Goal: Task Accomplishment & Management: Complete application form

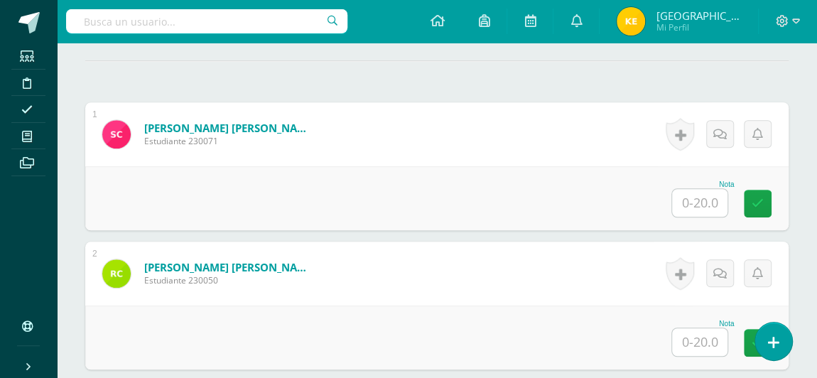
scroll to position [396, 0]
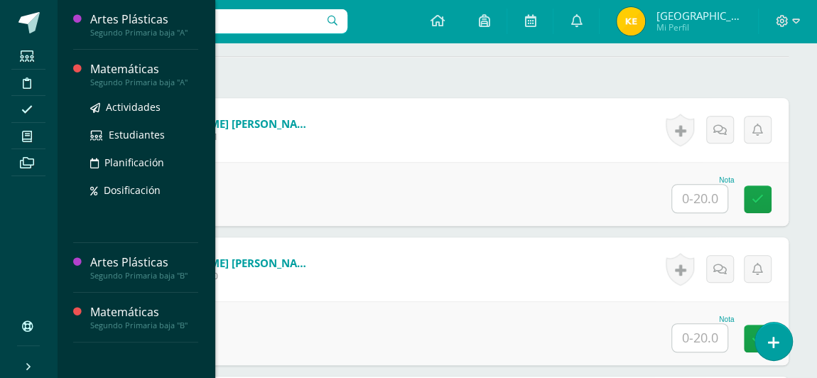
click at [126, 68] on div "Matemáticas" at bounding box center [144, 69] width 108 height 16
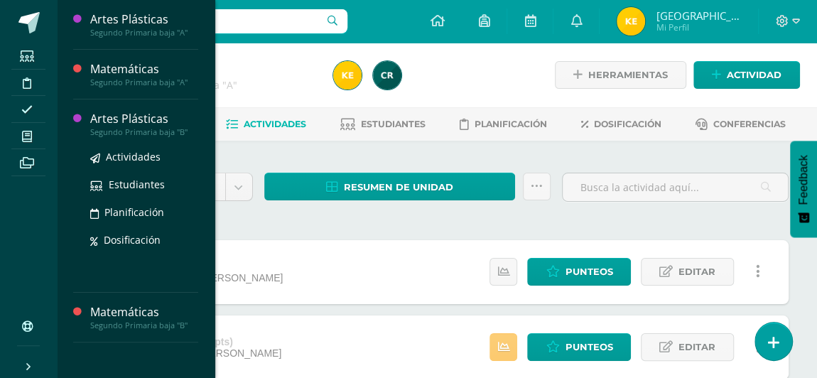
click at [119, 125] on div "Artes Plásticas" at bounding box center [144, 119] width 108 height 16
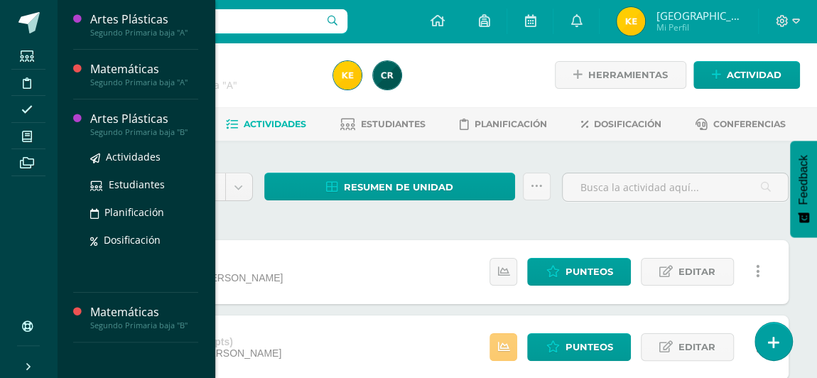
click at [119, 125] on div "Artes Plásticas" at bounding box center [144, 119] width 108 height 16
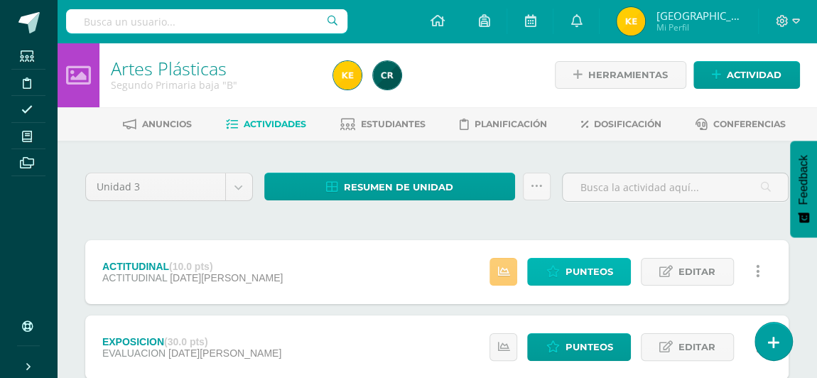
click at [596, 272] on span "Punteos" at bounding box center [589, 272] width 48 height 26
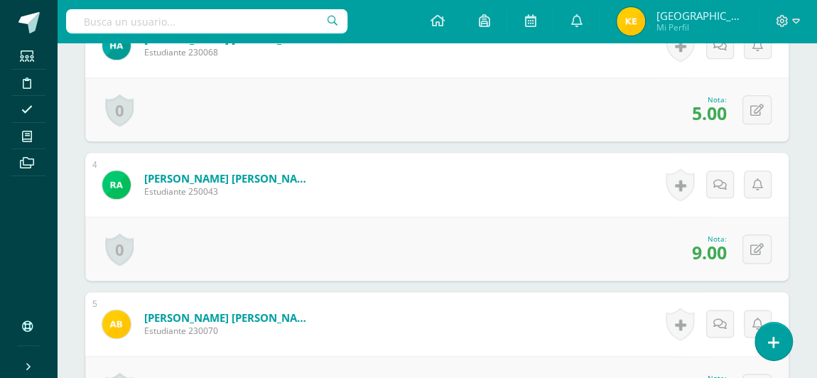
scroll to position [777, 0]
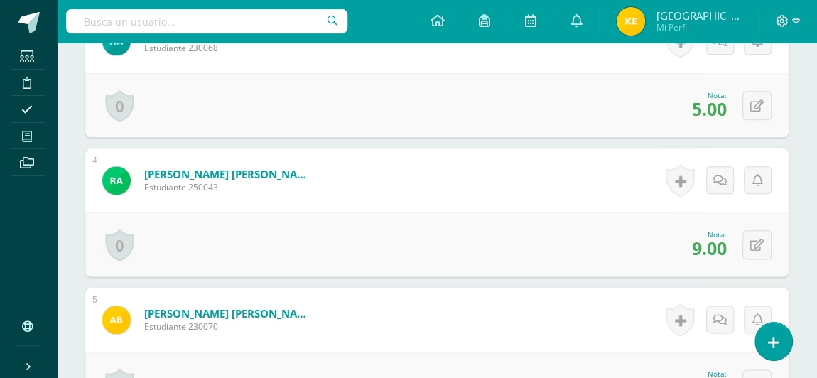
click at [26, 136] on icon at bounding box center [27, 136] width 10 height 11
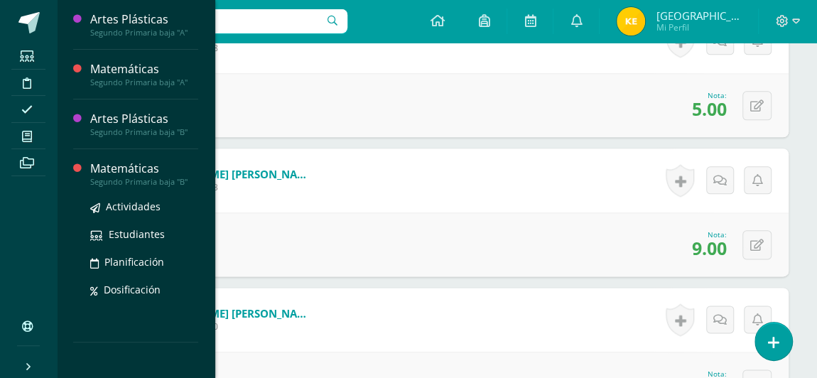
click at [122, 181] on div "Segundo Primaria baja "B"" at bounding box center [144, 182] width 108 height 10
click at [117, 180] on div "Segundo Primaria baja "B"" at bounding box center [144, 182] width 108 height 10
click at [118, 183] on div "Segundo Primaria baja "B"" at bounding box center [144, 182] width 108 height 10
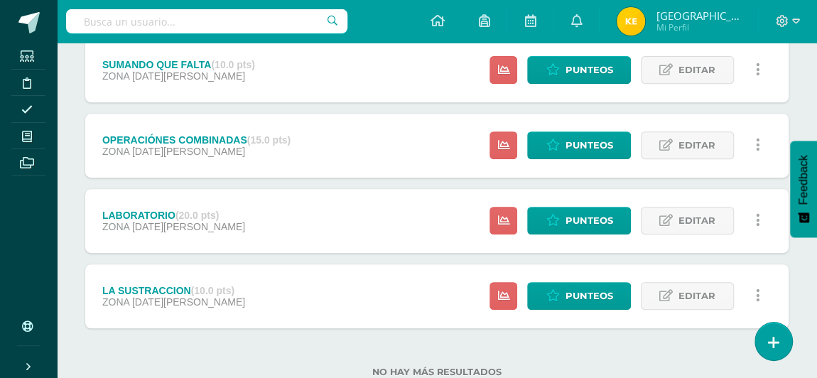
scroll to position [301, 0]
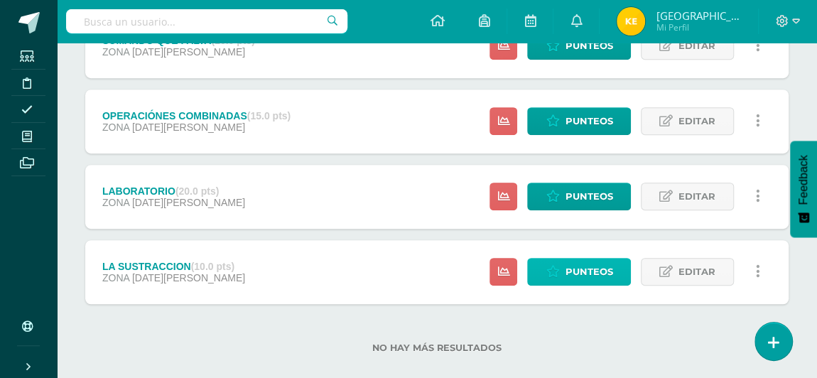
click at [567, 266] on span "Punteos" at bounding box center [589, 272] width 48 height 26
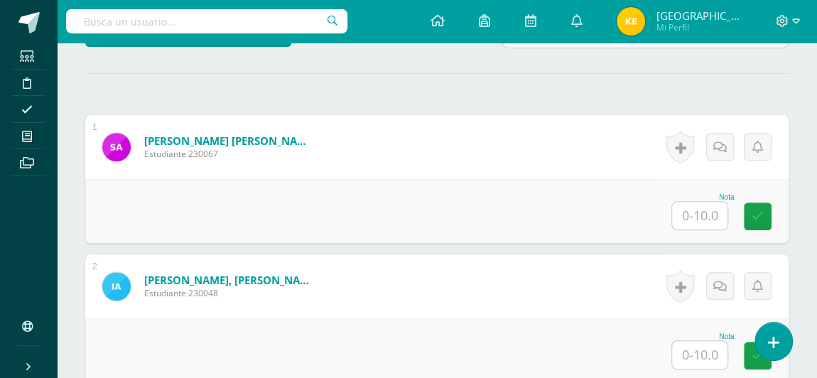
scroll to position [379, 0]
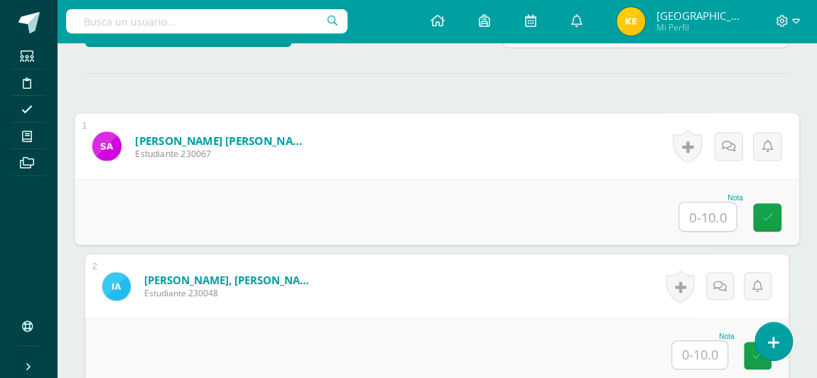
click at [696, 207] on input "text" at bounding box center [707, 216] width 57 height 28
type input "8"
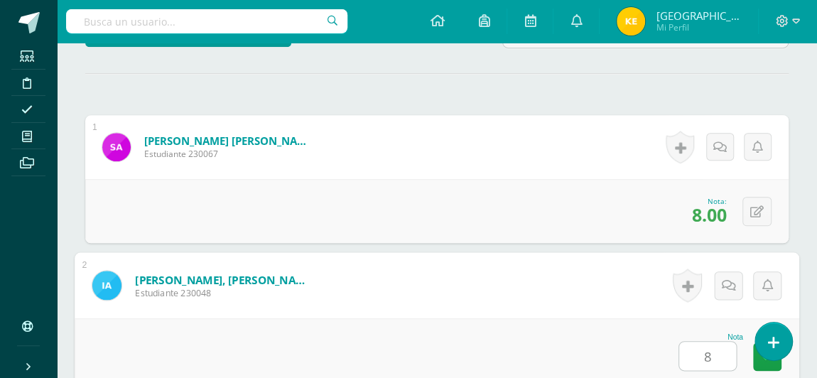
type input "8"
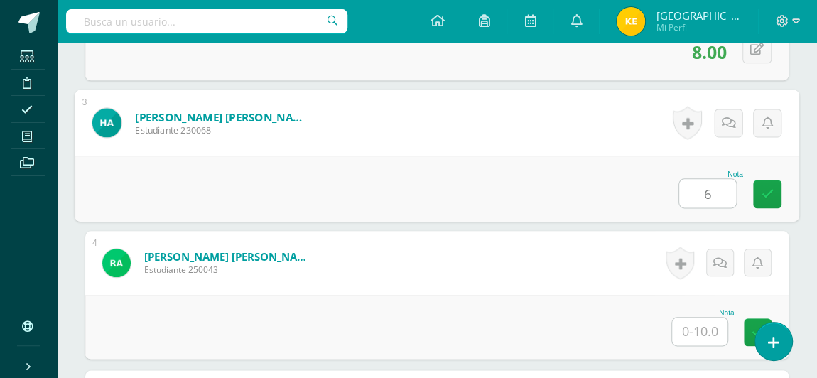
type input "6"
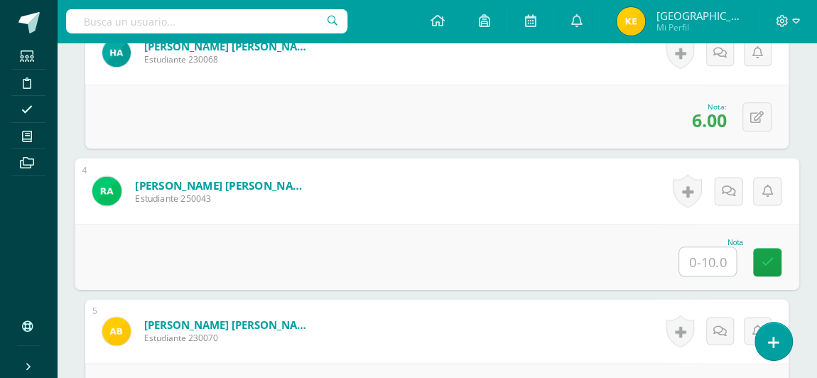
scroll to position [772, 0]
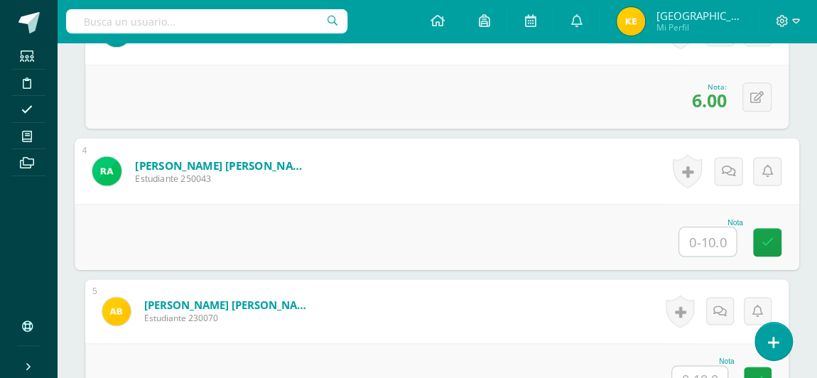
type input "7"
type input "6"
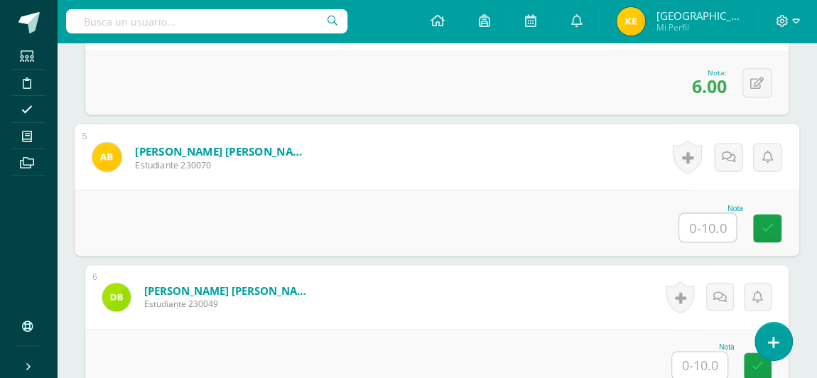
scroll to position [926, 0]
type input "10"
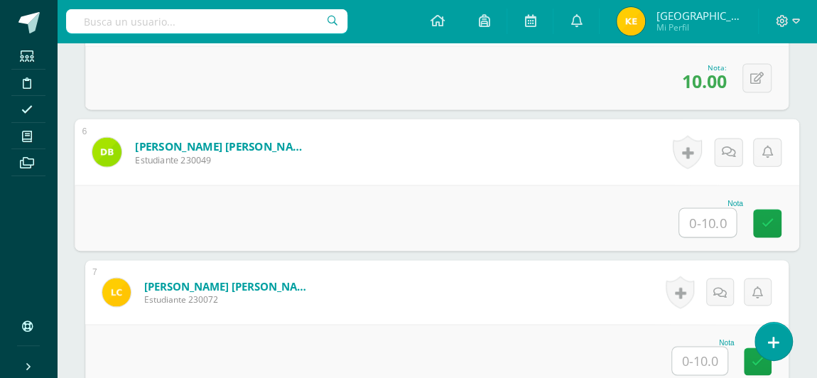
scroll to position [1070, 0]
type input "9"
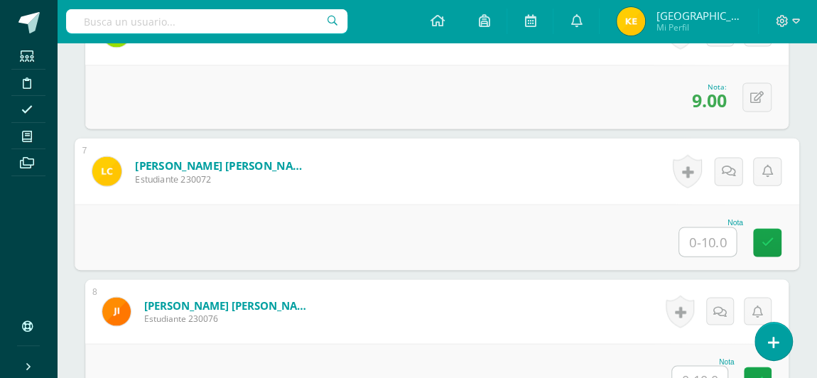
scroll to position [1235, 0]
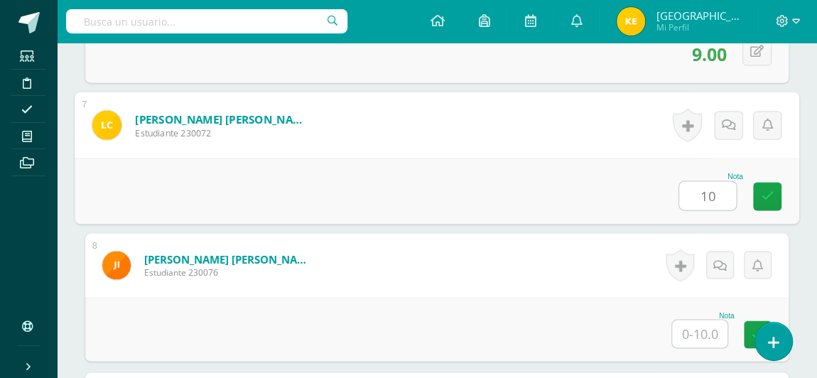
type input "10"
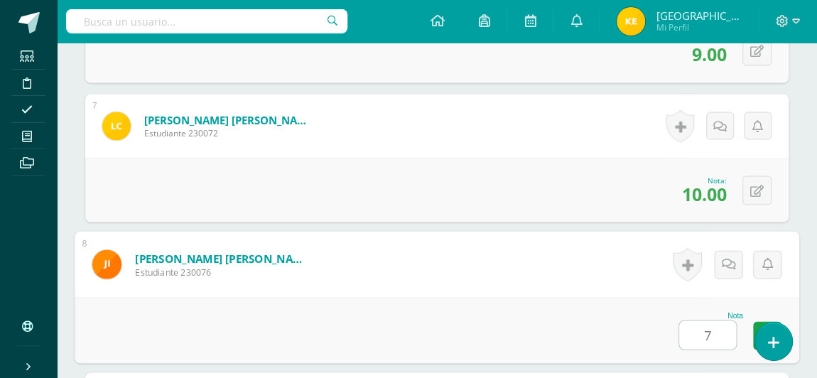
type input "7"
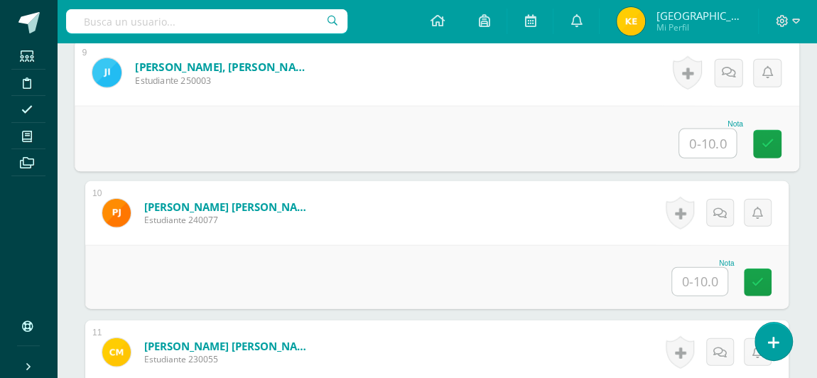
scroll to position [1567, 0]
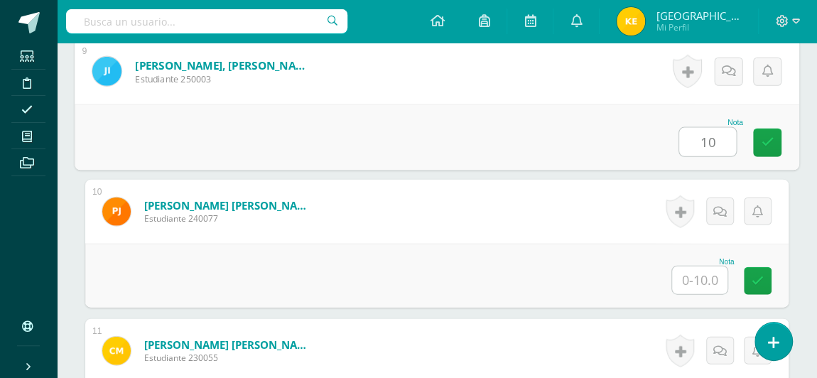
type input "10"
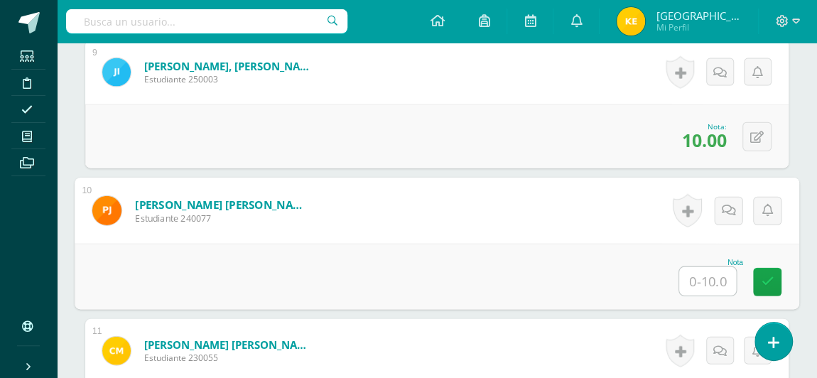
type input "7"
type input "6"
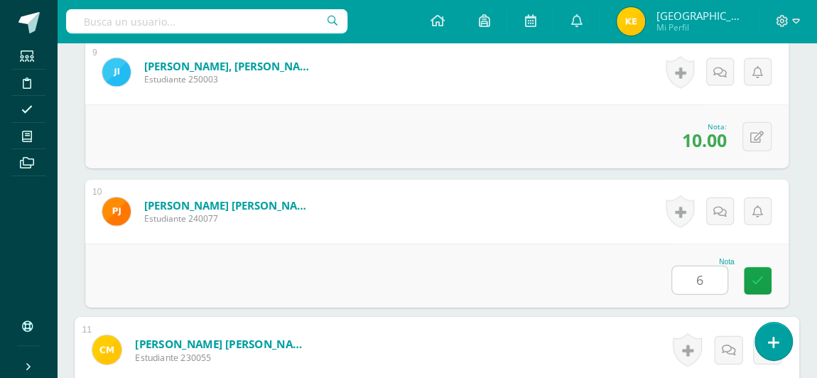
scroll to position [1795, 0]
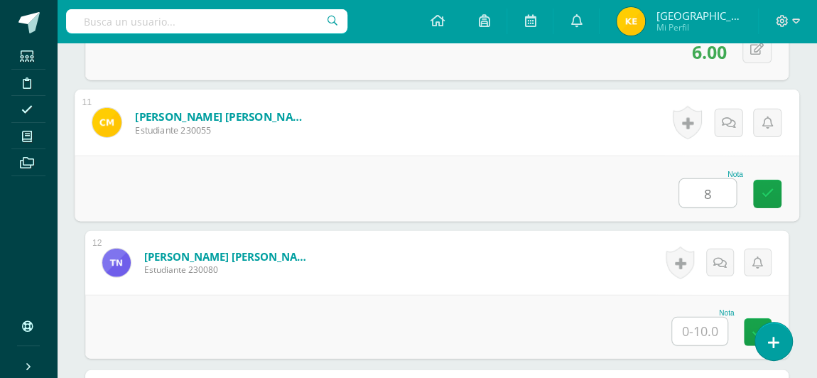
type input "8"
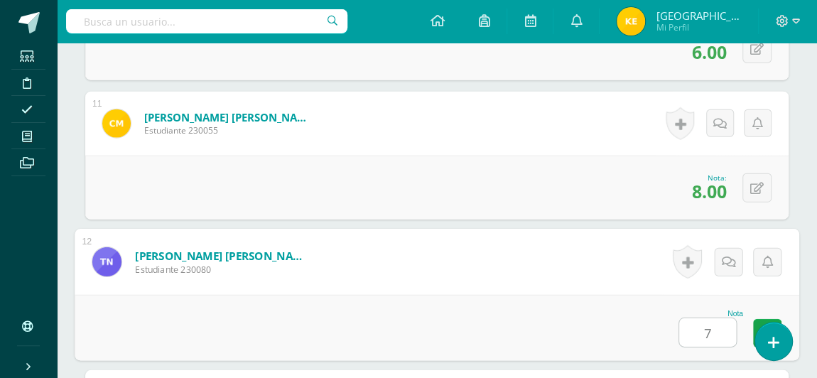
type input "7"
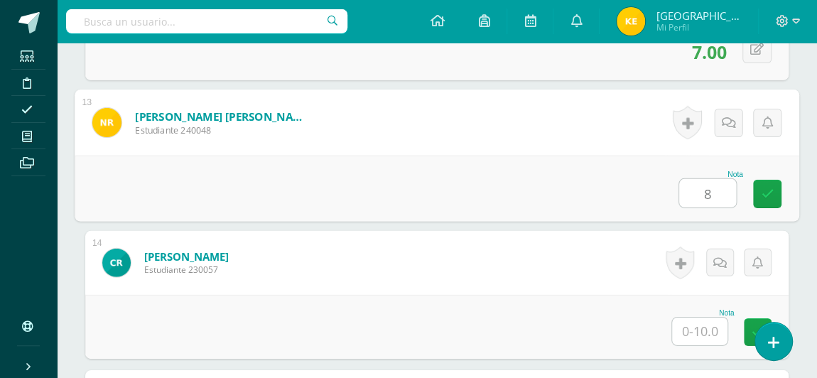
type input "8"
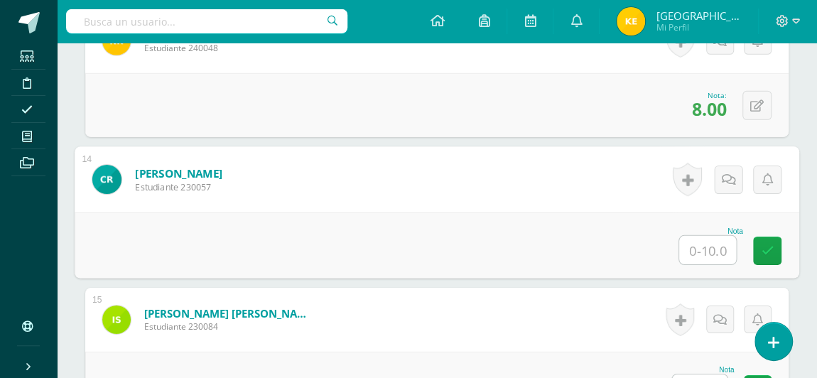
scroll to position [2233, 0]
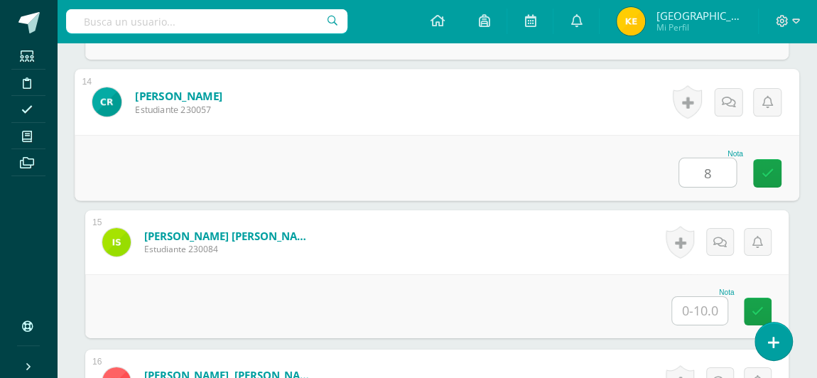
type input "8"
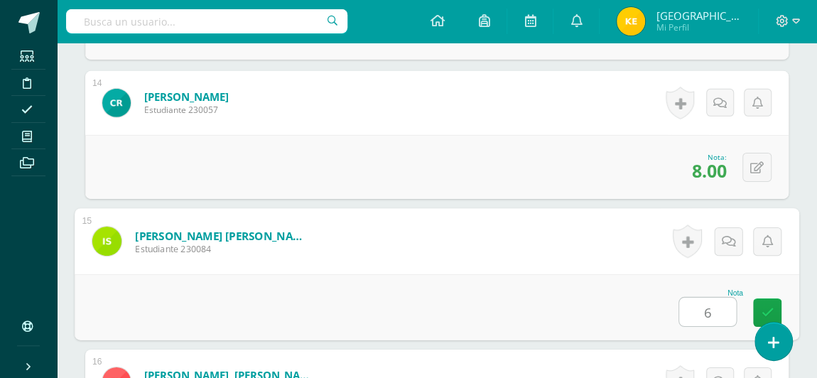
type input "6"
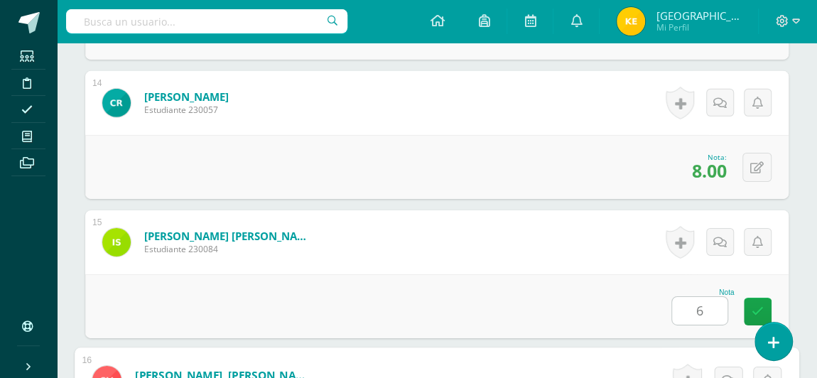
scroll to position [2491, 0]
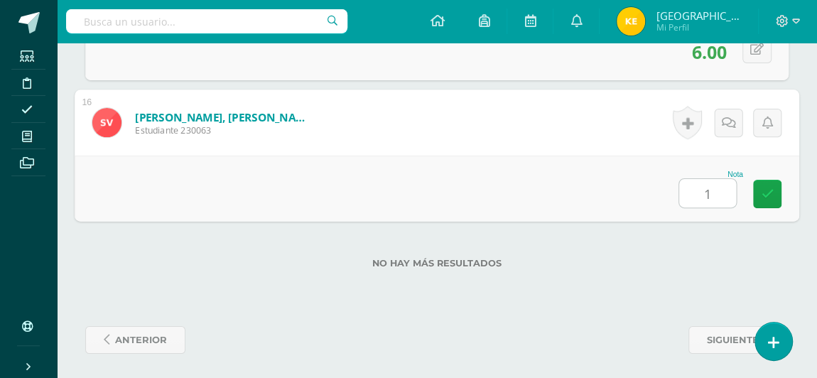
type input "10"
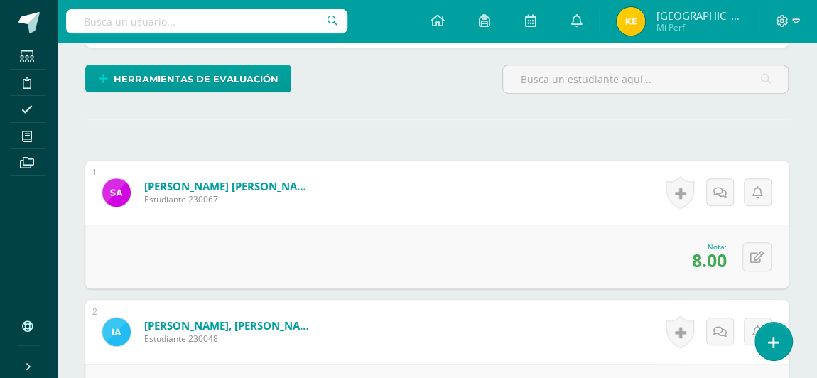
scroll to position [0, 0]
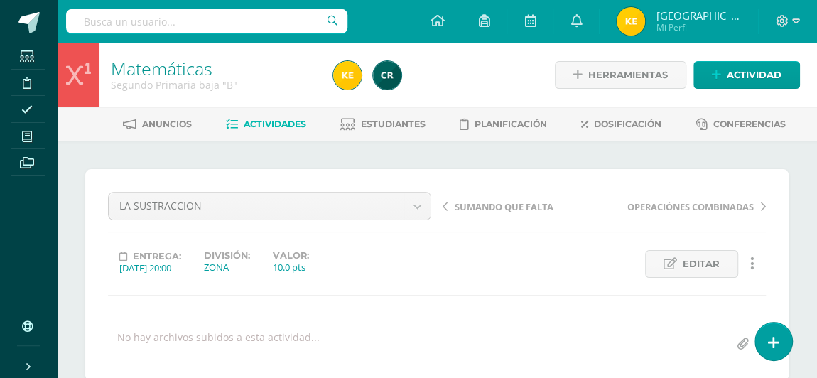
click at [259, 124] on span "Actividades" at bounding box center [275, 124] width 63 height 11
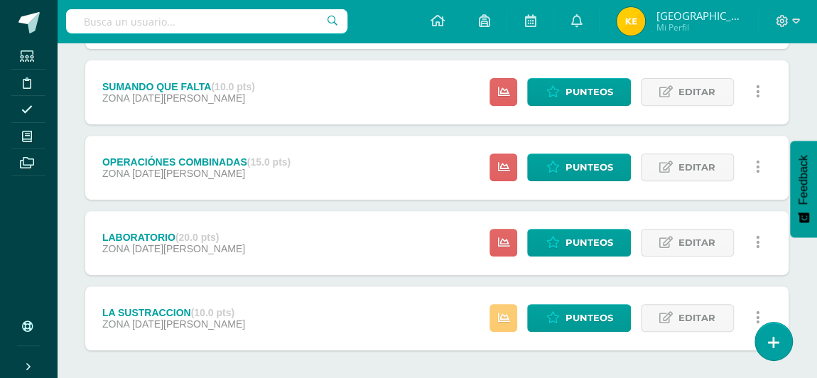
scroll to position [321, 0]
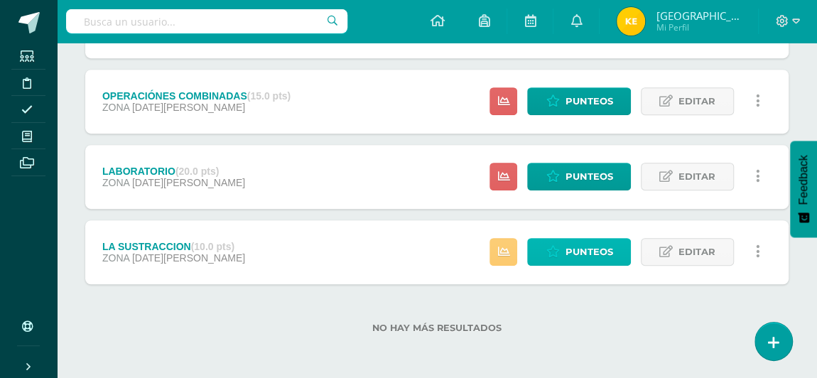
click at [582, 244] on span "Punteos" at bounding box center [589, 252] width 48 height 26
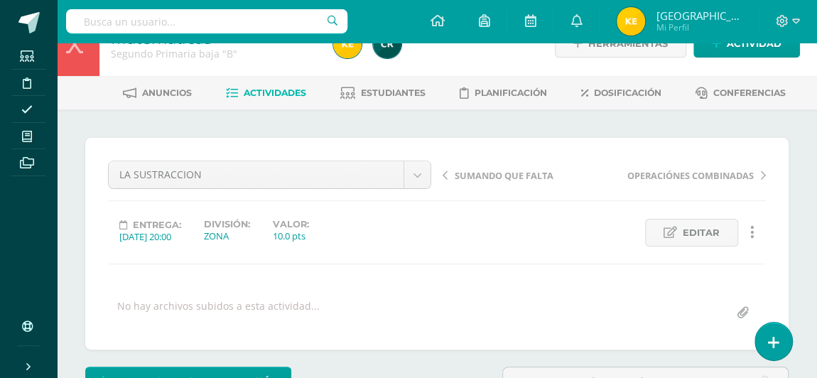
scroll to position [29, 0]
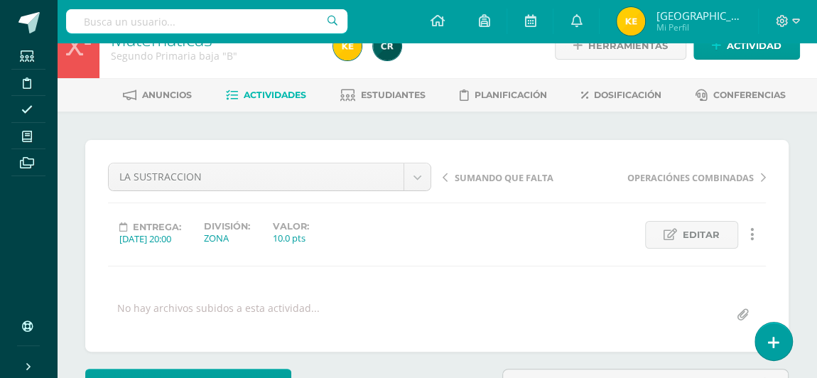
click at [259, 96] on span "Actividades" at bounding box center [275, 95] width 63 height 11
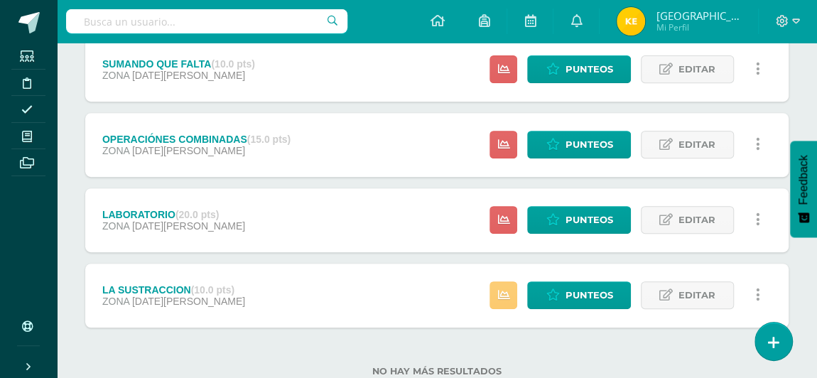
scroll to position [281, 0]
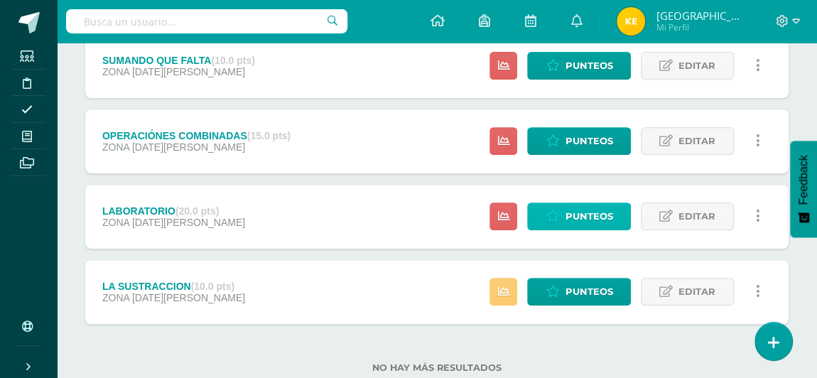
click at [573, 215] on span "Punteos" at bounding box center [589, 216] width 48 height 26
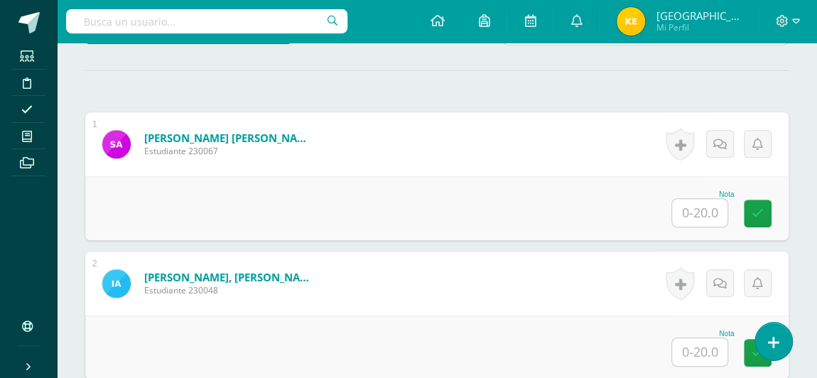
scroll to position [381, 0]
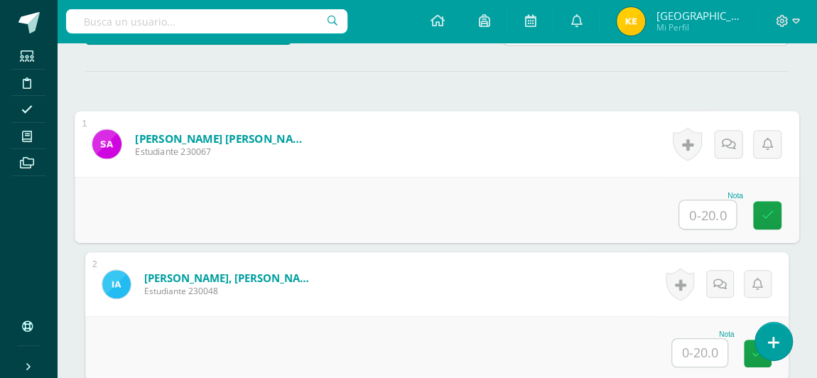
click at [693, 207] on input "text" at bounding box center [707, 214] width 57 height 28
type input "18"
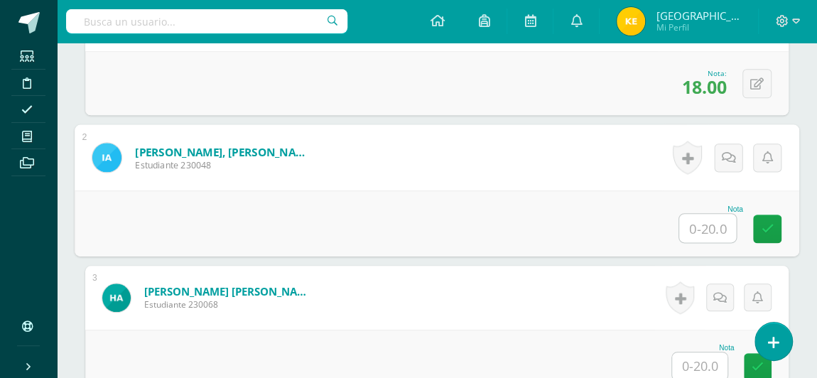
scroll to position [514, 0]
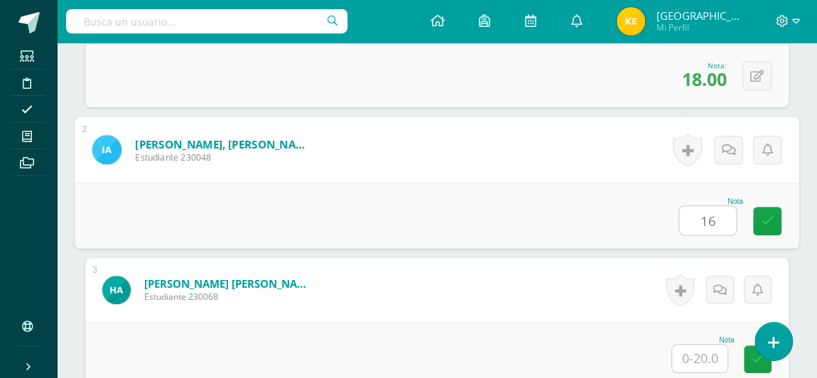
type input "16"
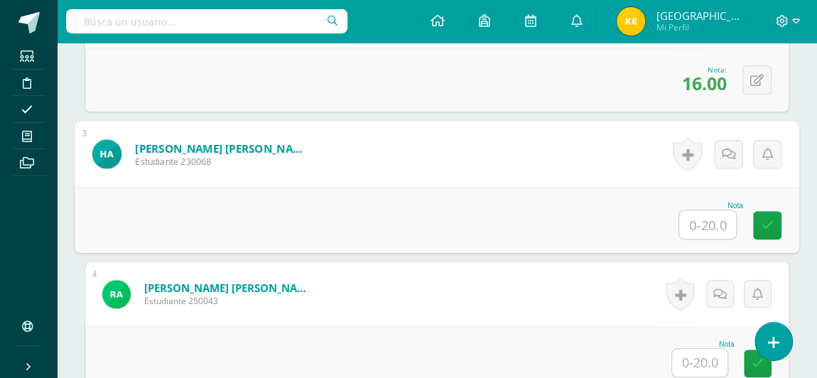
scroll to position [650, 0]
type input "12"
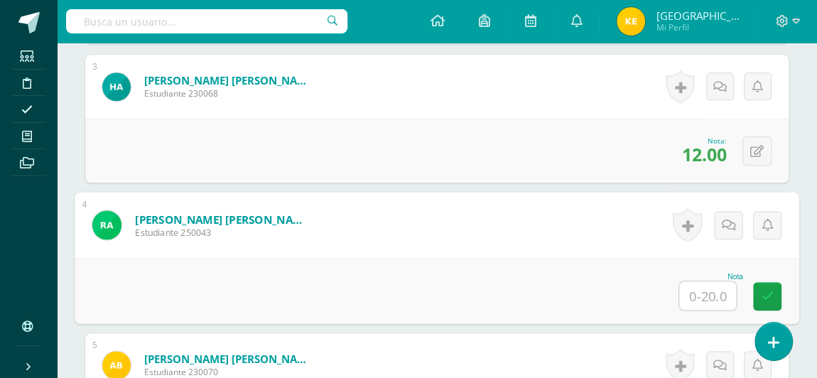
scroll to position [780, 0]
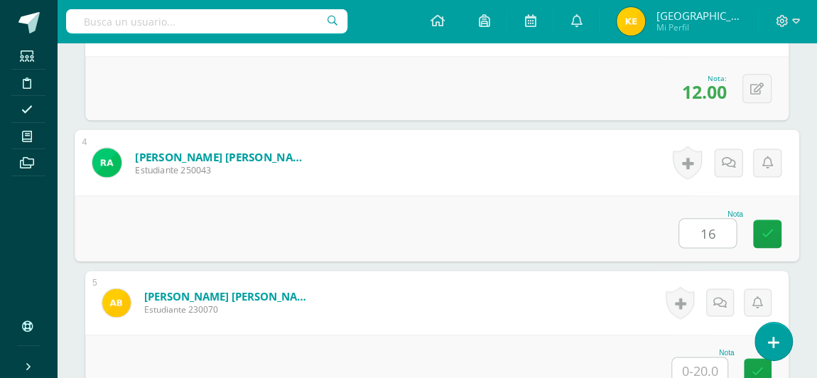
type input "16"
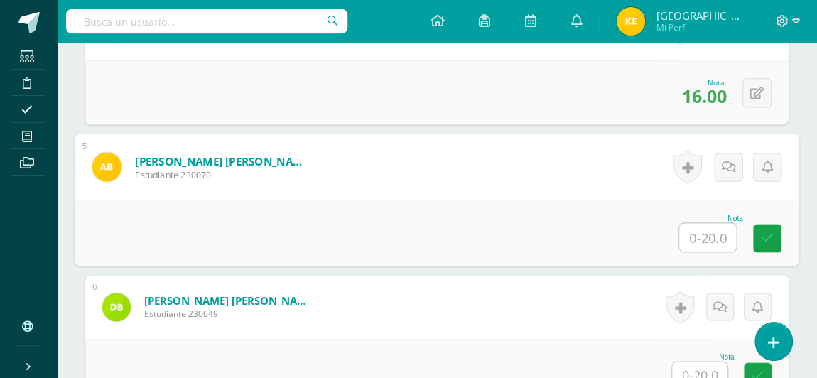
scroll to position [921, 0]
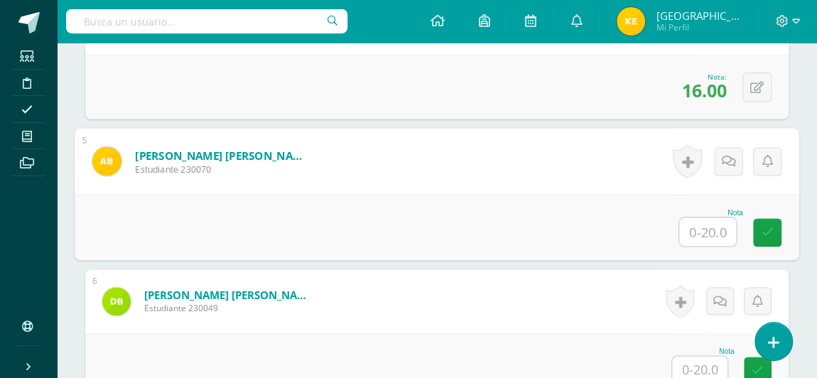
type input "1"
type input "20"
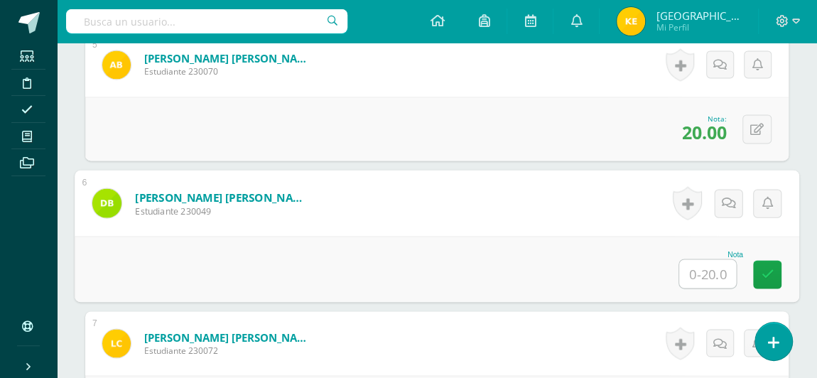
scroll to position [1024, 0]
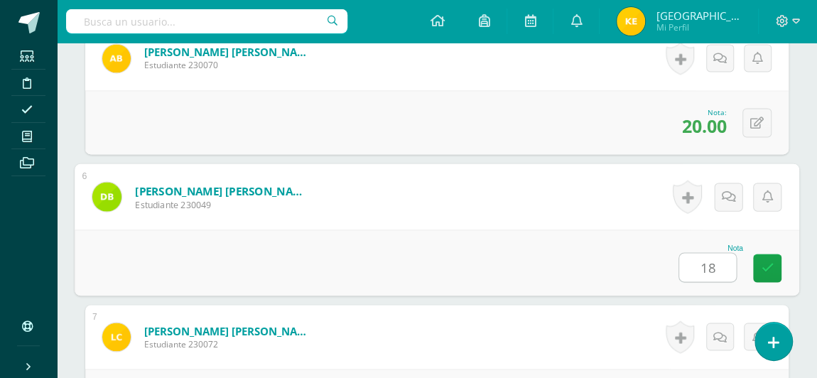
type input "18"
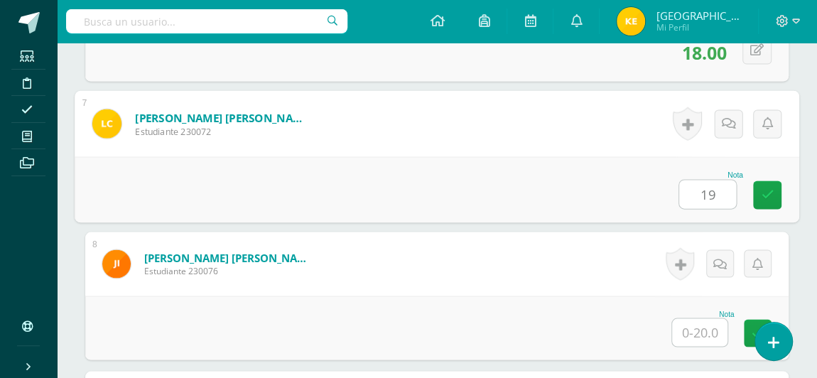
type input "19"
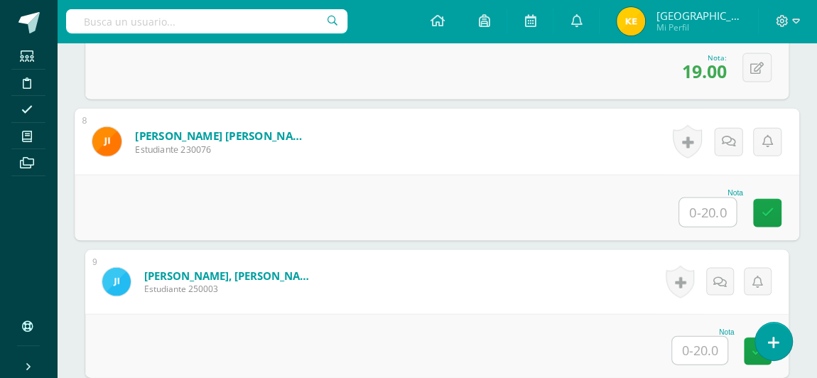
scroll to position [1363, 0]
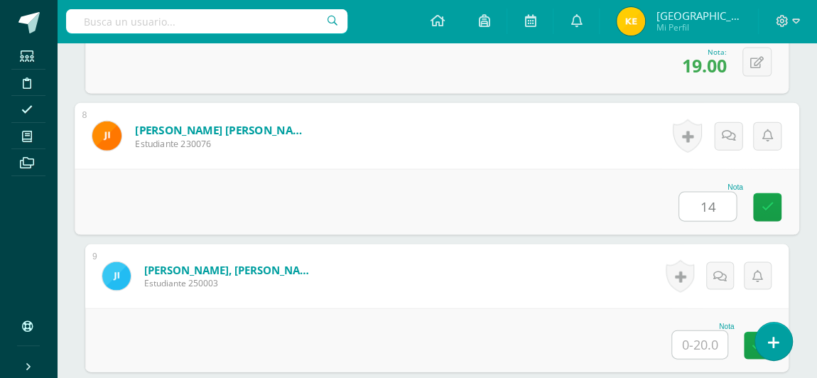
type input "14"
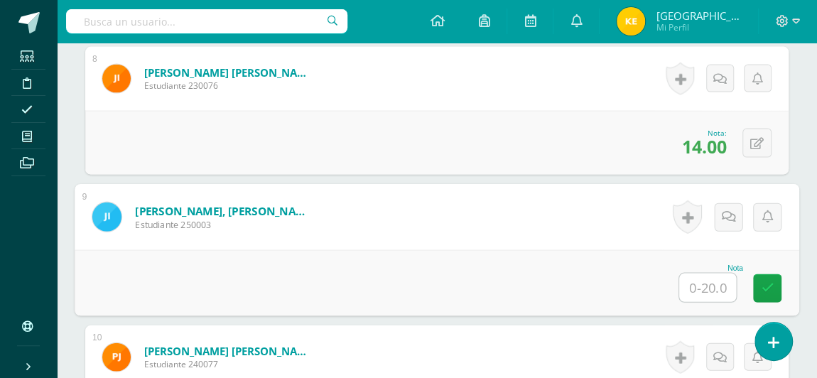
scroll to position [1489, 0]
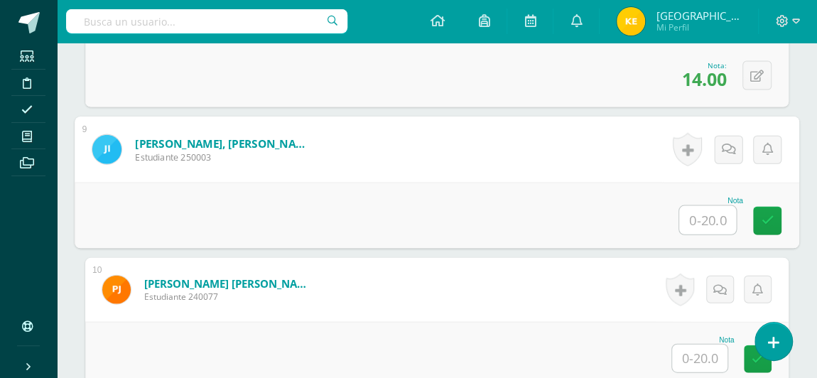
type input "1"
type input "20"
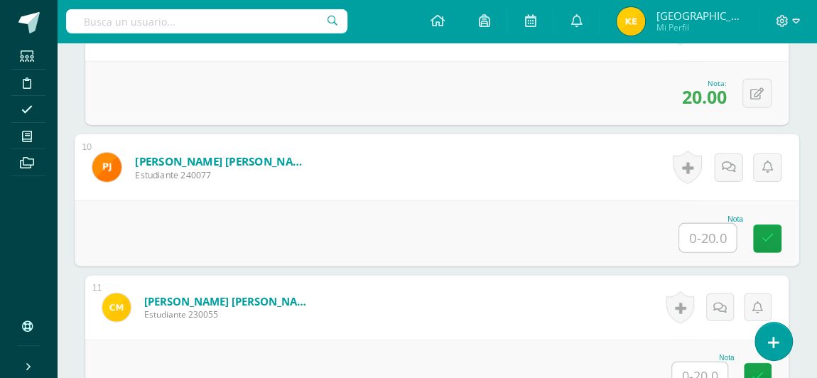
scroll to position [1620, 0]
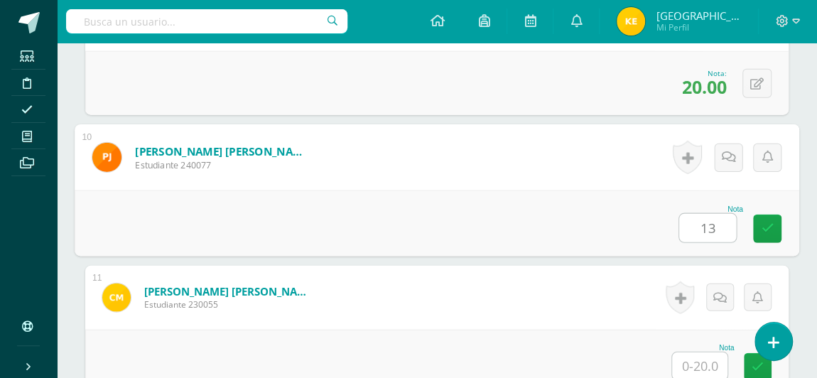
type input "13"
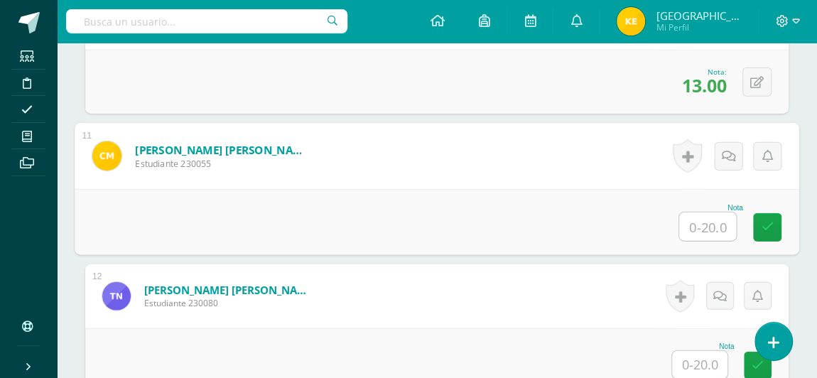
scroll to position [1763, 0]
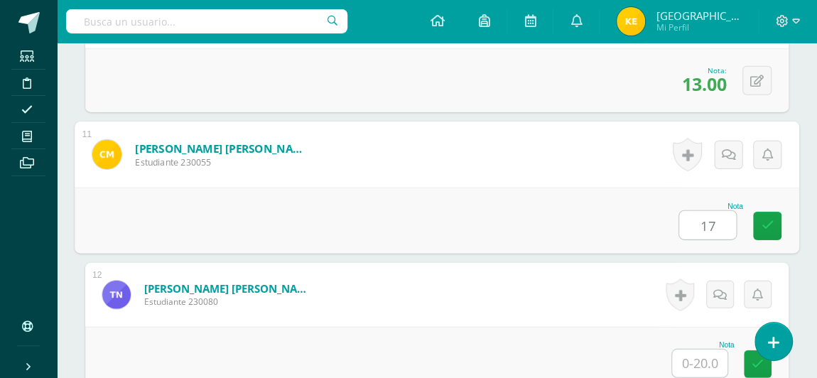
type input "17"
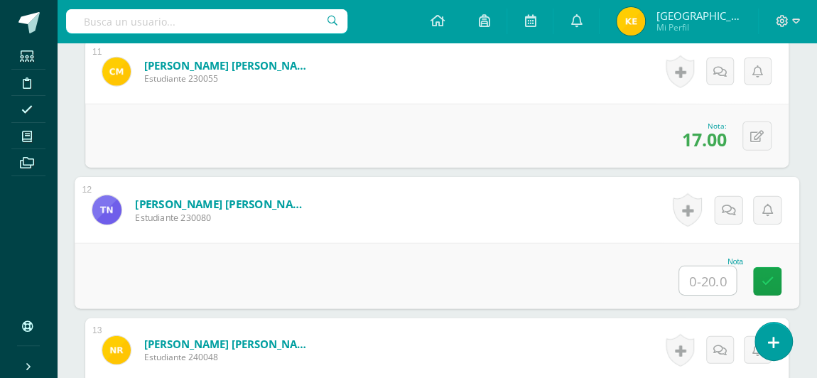
scroll to position [1850, 0]
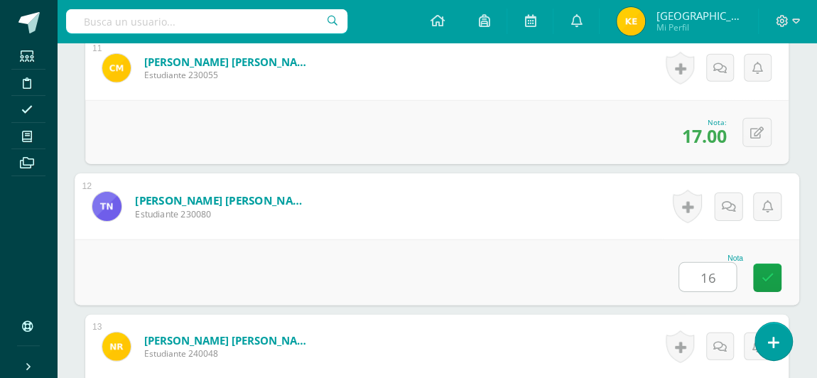
type input "16"
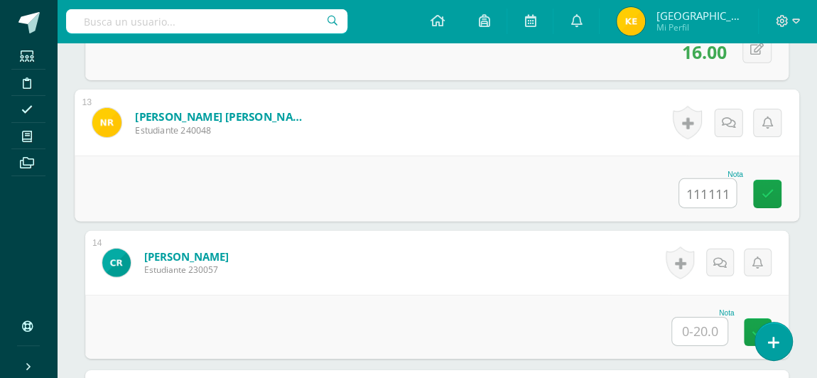
scroll to position [0, 0]
type input "1"
type input "16"
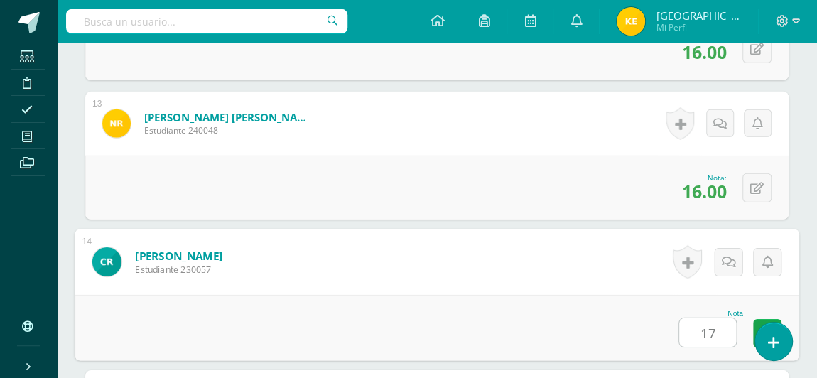
type input "17"
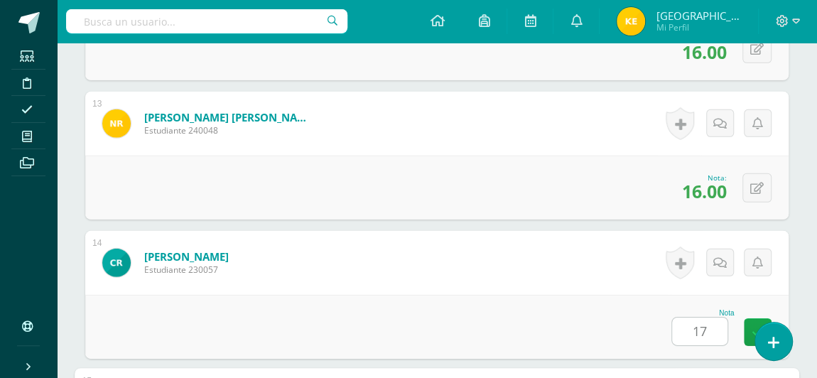
scroll to position [2351, 0]
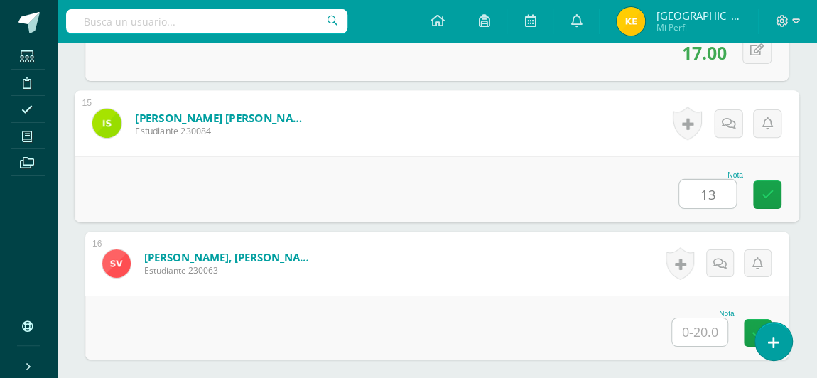
type input "13"
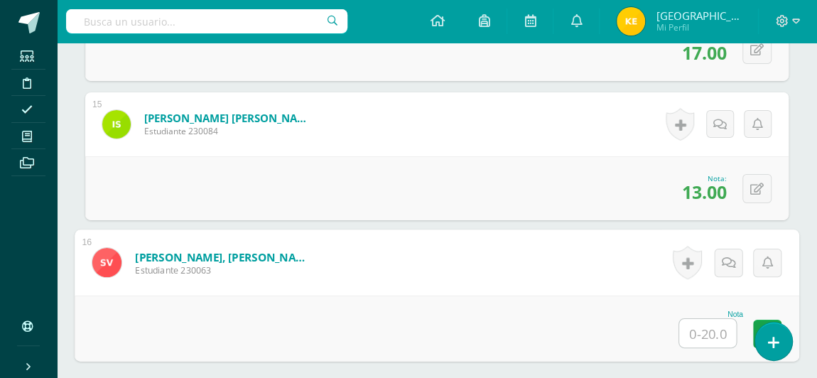
type input "1"
type input "20"
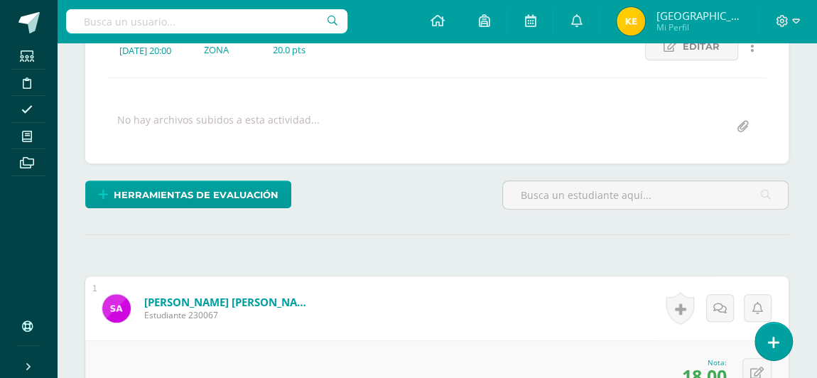
scroll to position [0, 0]
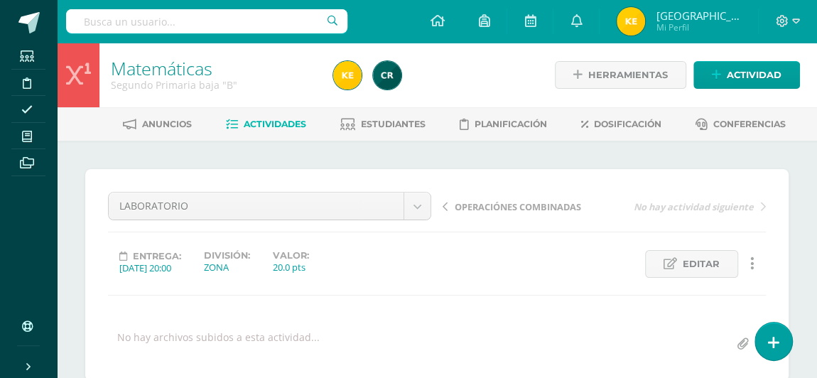
click at [261, 121] on span "Actividades" at bounding box center [275, 124] width 63 height 11
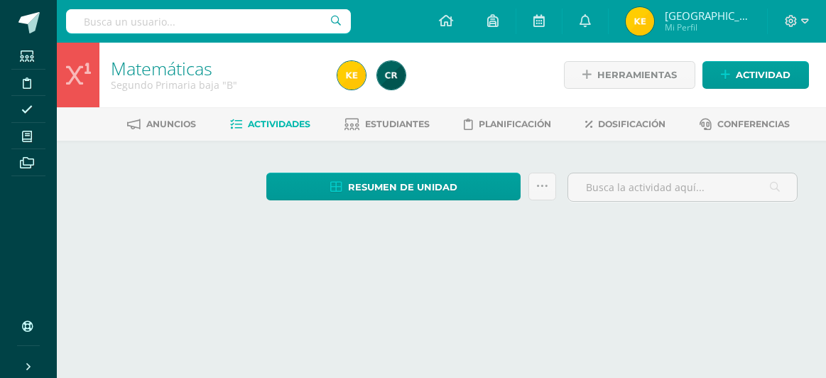
click at [261, 121] on span "Actividades" at bounding box center [279, 124] width 63 height 11
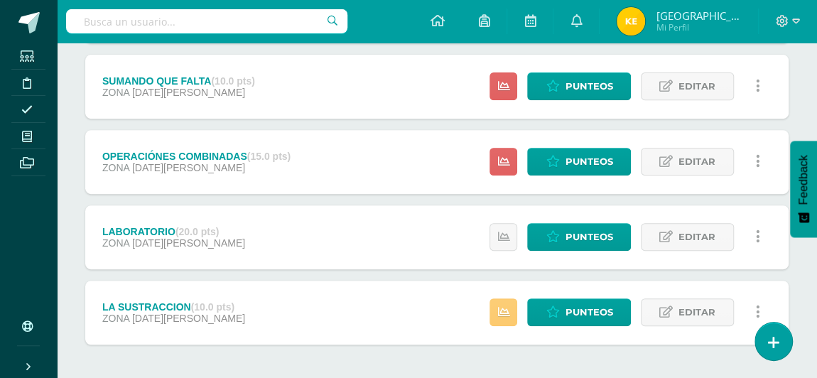
scroll to position [264, 0]
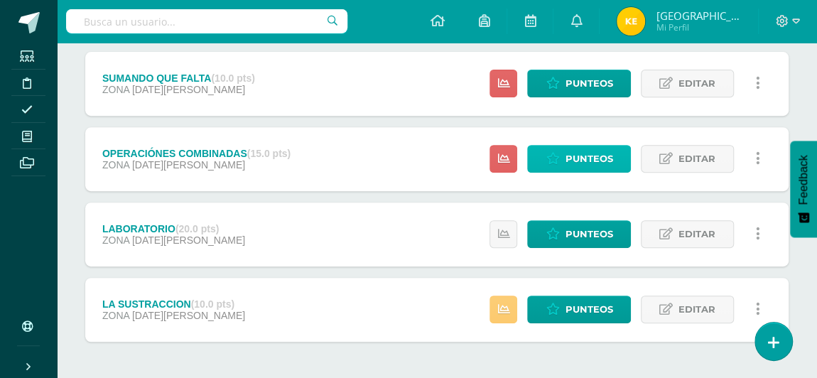
click at [592, 162] on span "Punteos" at bounding box center [589, 159] width 48 height 26
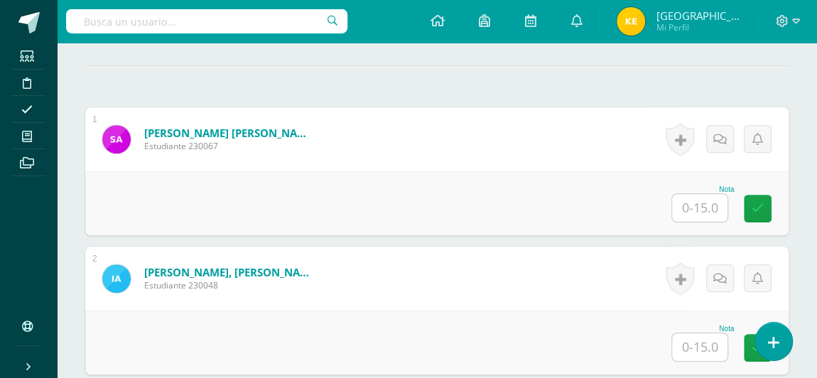
scroll to position [394, 0]
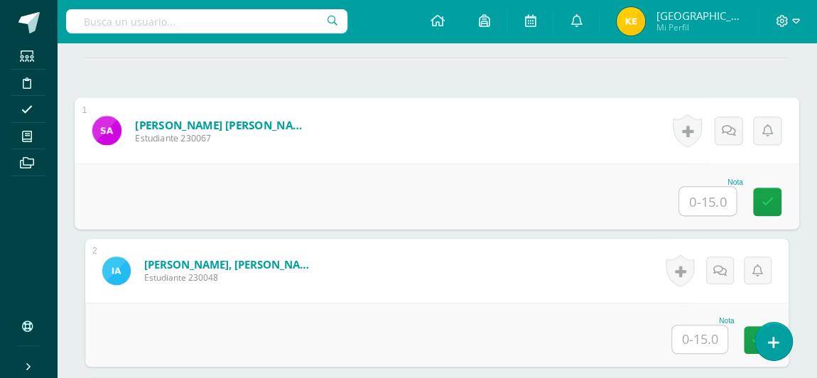
click at [699, 195] on input "text" at bounding box center [707, 201] width 57 height 28
type input "14"
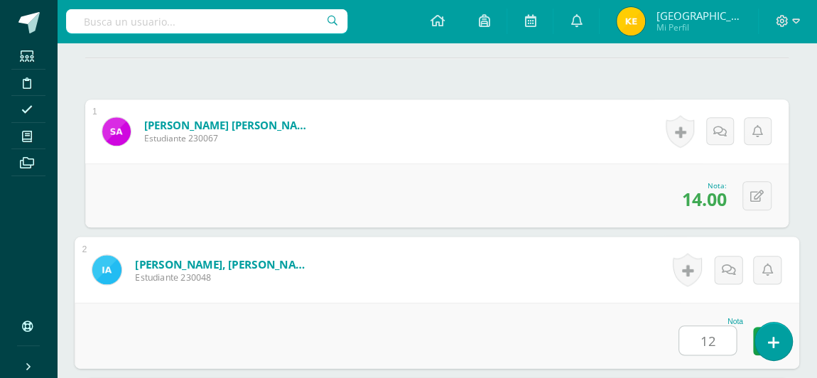
type input "12"
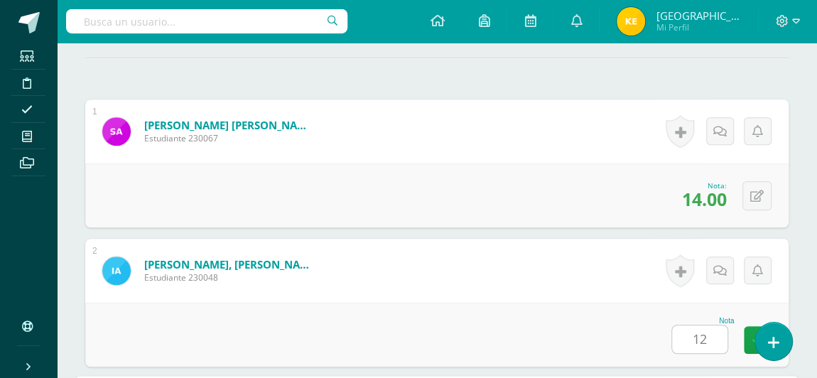
scroll to position [681, 0]
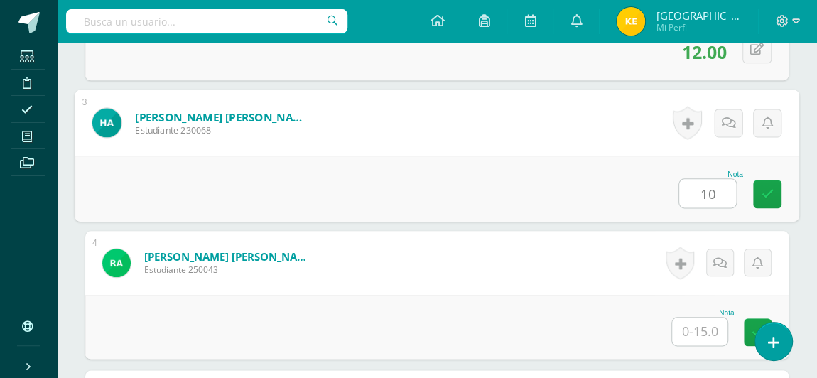
type input "10"
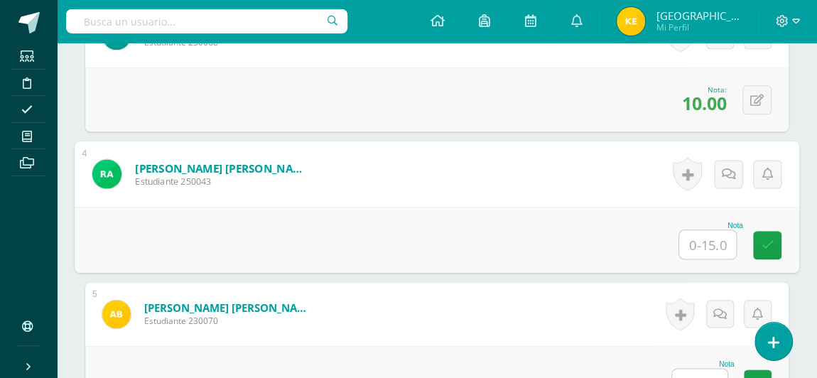
scroll to position [772, 0]
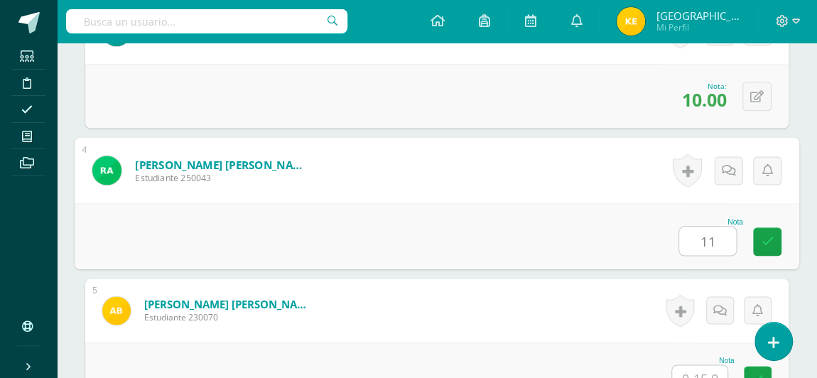
type input "11"
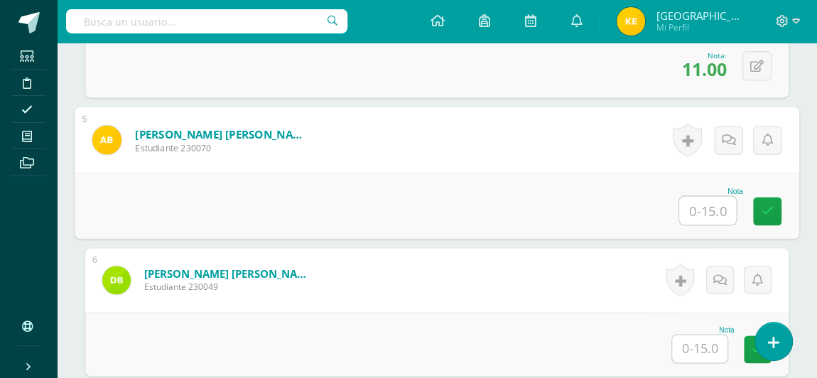
scroll to position [943, 0]
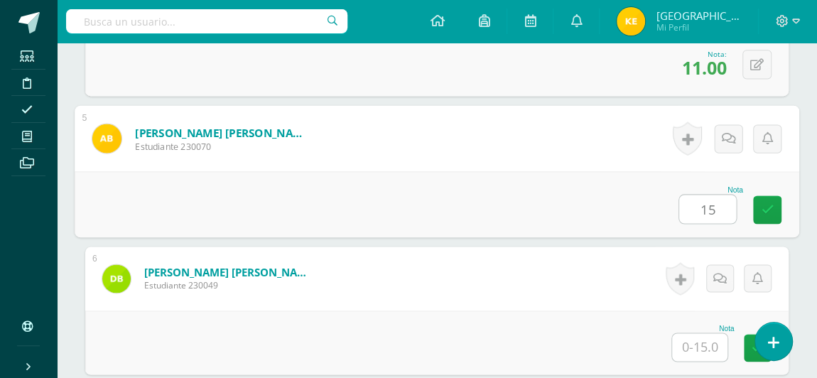
type input "15"
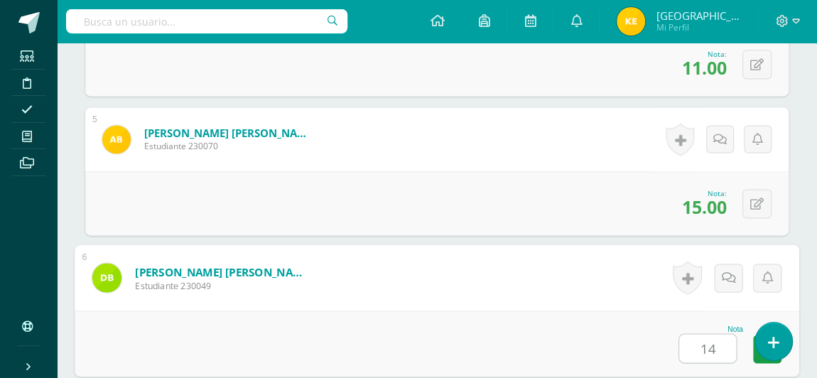
type input "14"
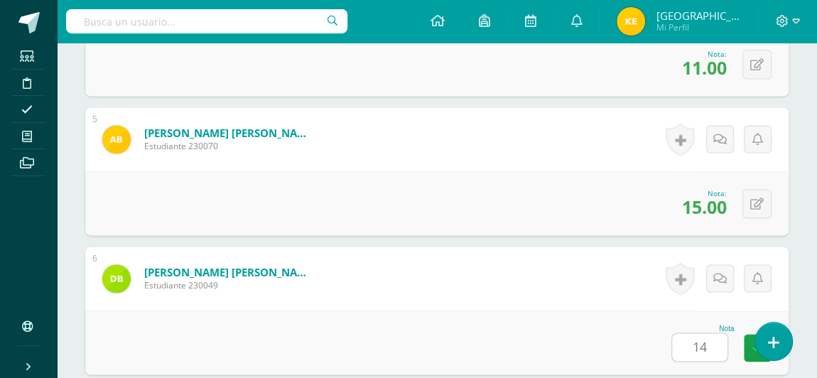
scroll to position [1237, 0]
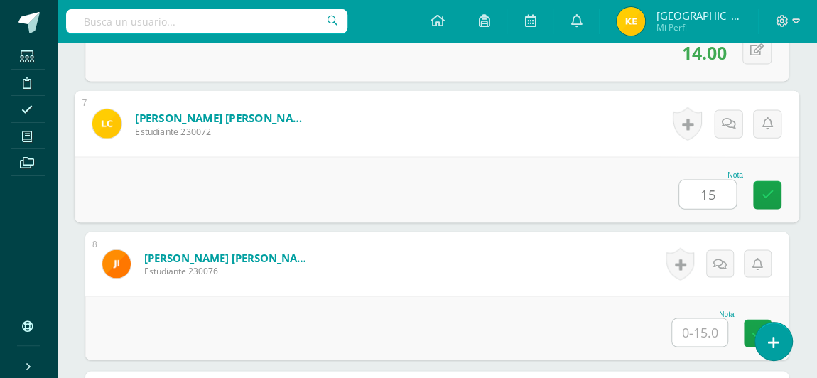
type input "15"
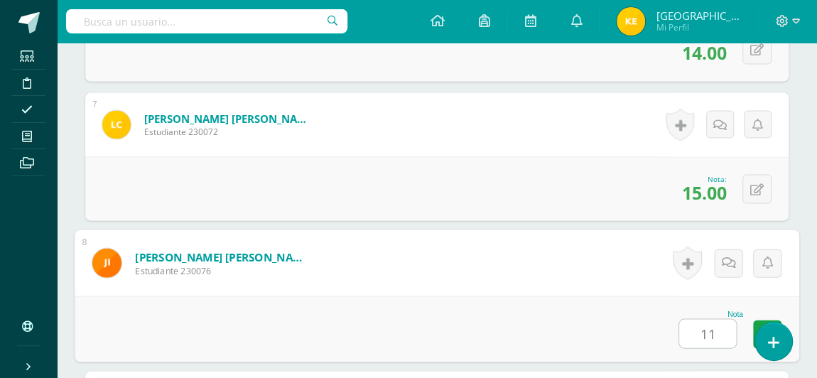
type input "11"
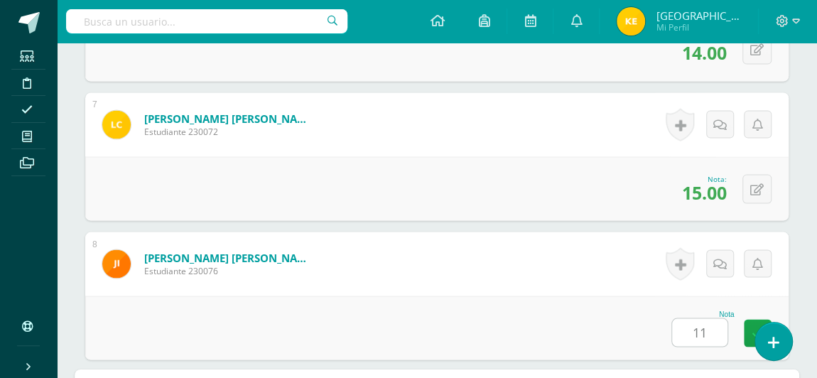
scroll to position [1515, 0]
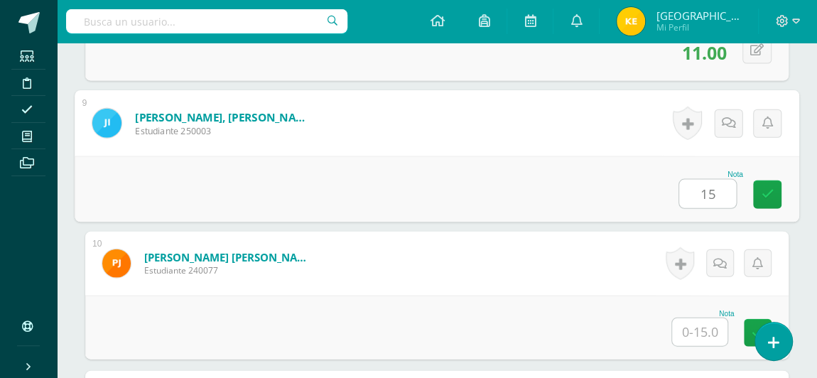
type input "15"
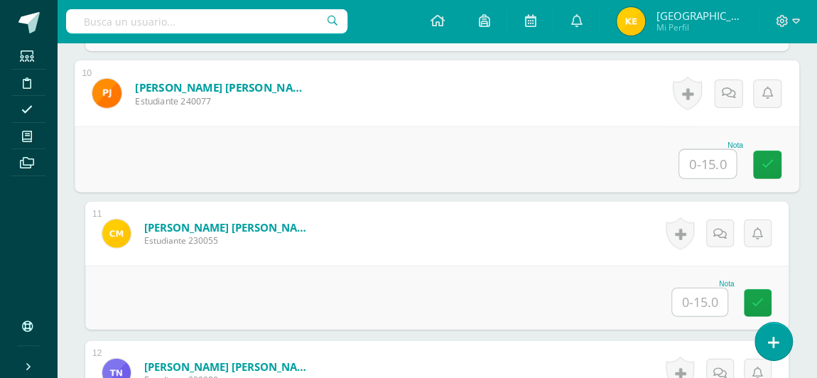
scroll to position [1693, 0]
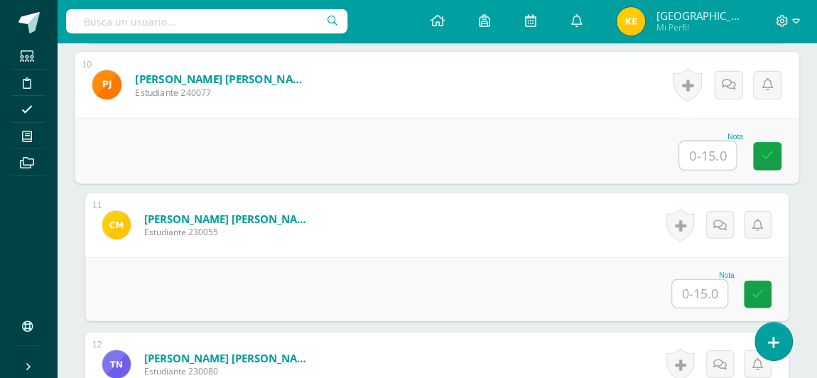
type input "1"
type input "14"
click at [756, 145] on button at bounding box center [767, 151] width 30 height 30
type input "12"
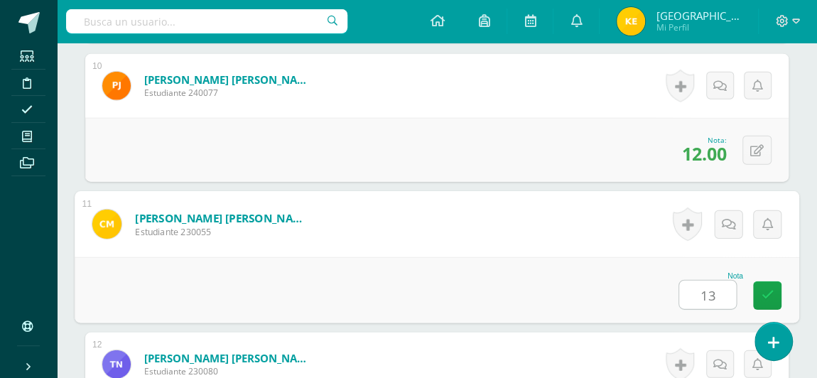
type input "13"
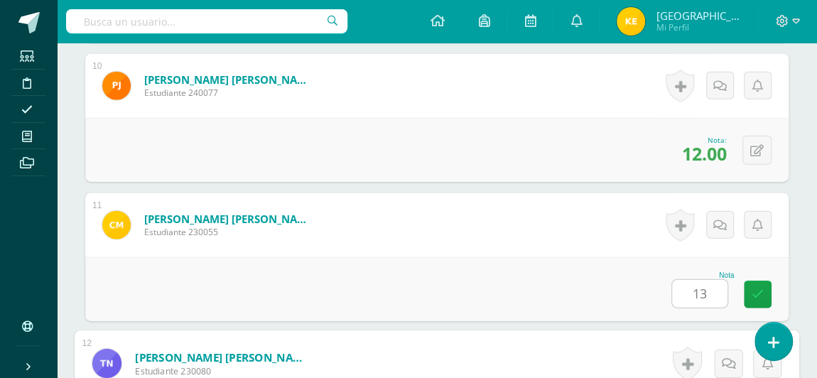
scroll to position [1933, 0]
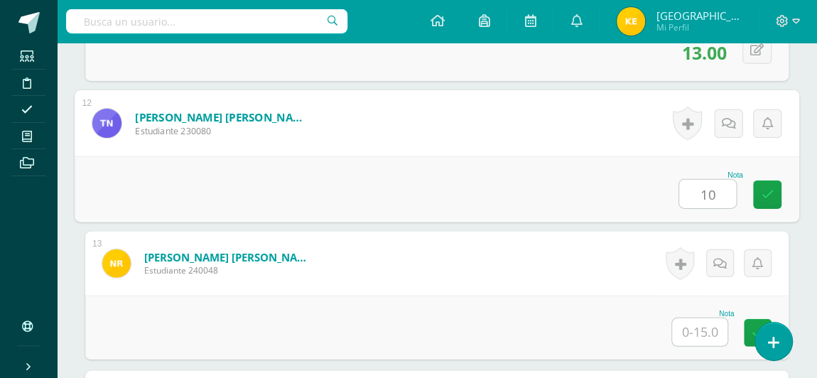
type input "10"
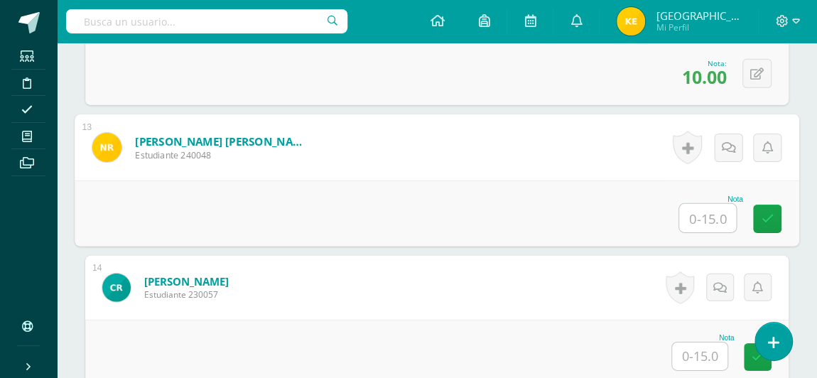
scroll to position [2061, 0]
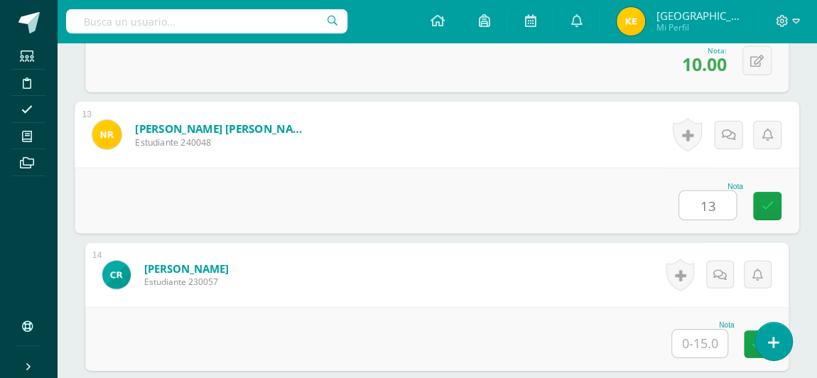
type input "13"
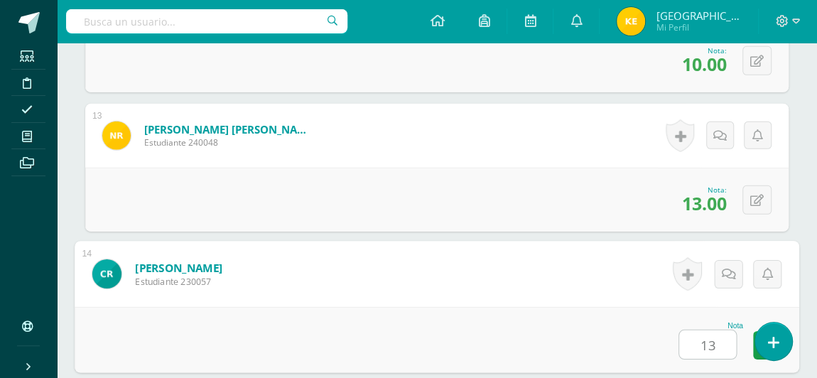
type input "13"
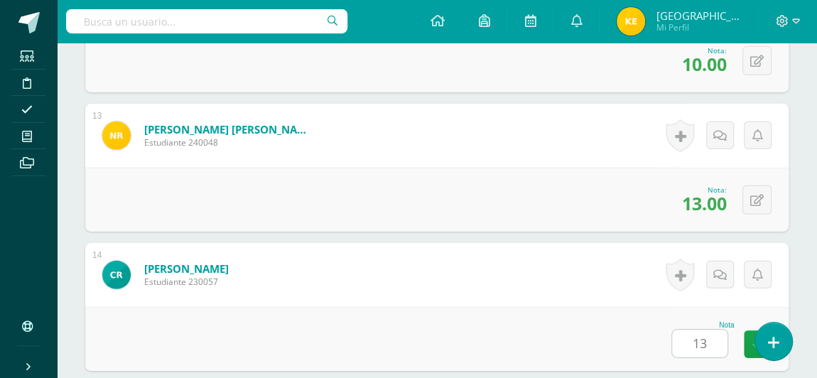
scroll to position [2351, 0]
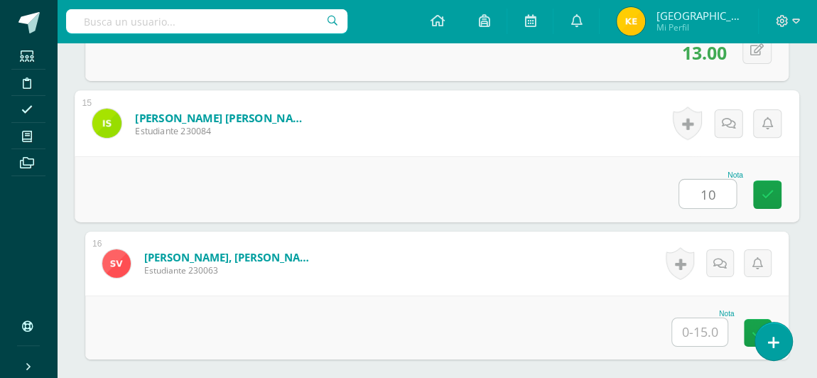
type input "10"
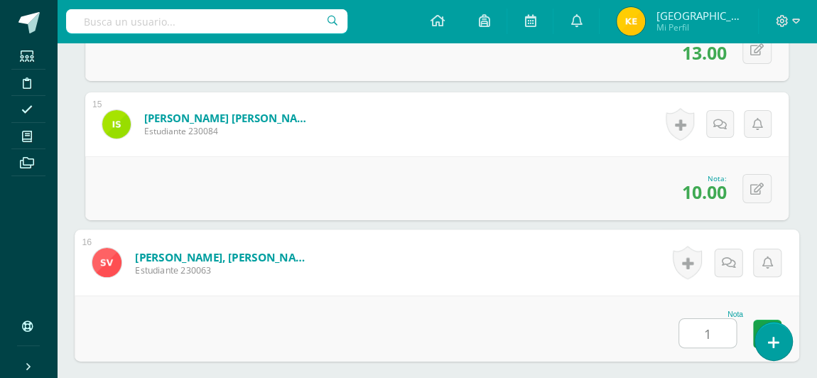
type input "15"
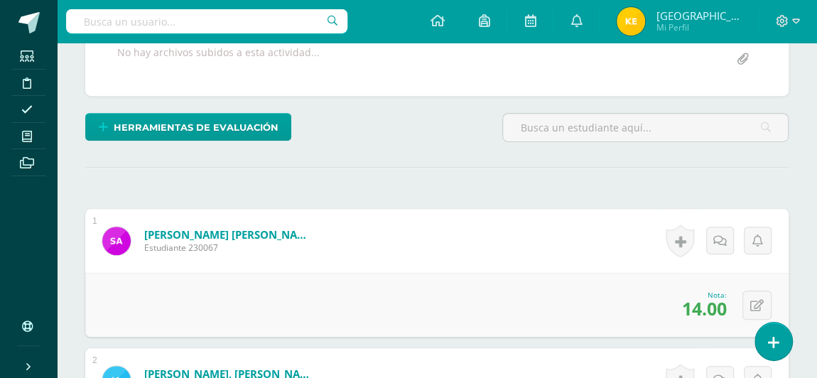
scroll to position [0, 0]
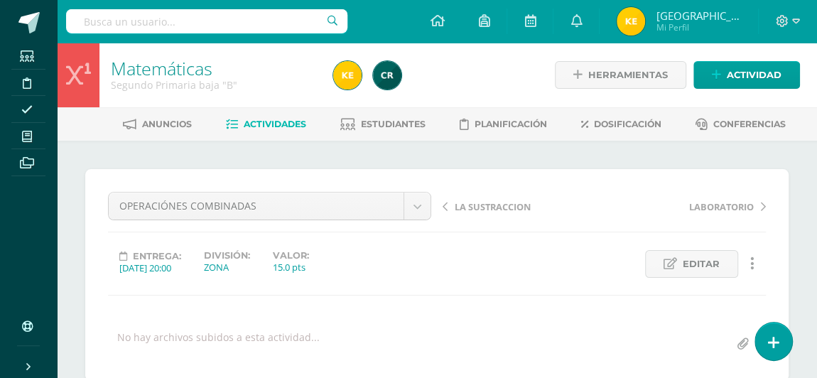
click at [269, 124] on span "Actividades" at bounding box center [275, 124] width 63 height 11
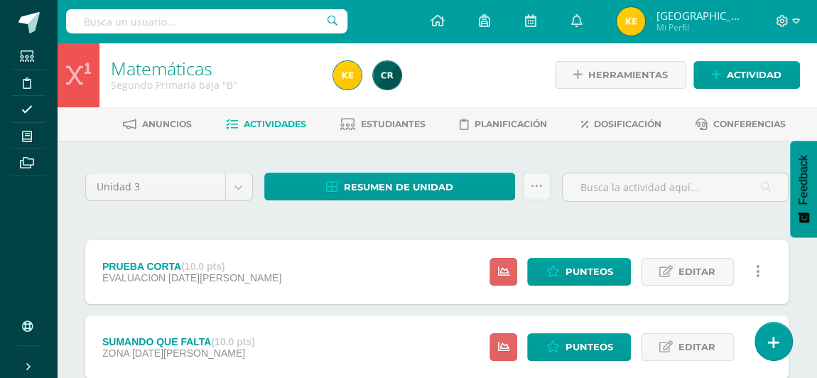
scroll to position [52, 0]
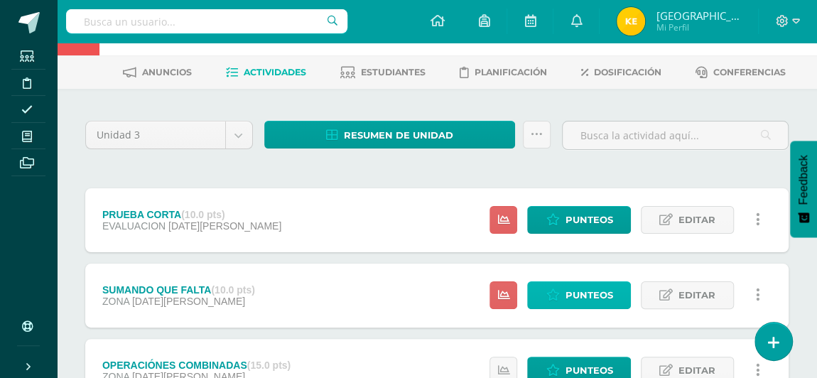
click at [596, 298] on span "Punteos" at bounding box center [589, 295] width 48 height 26
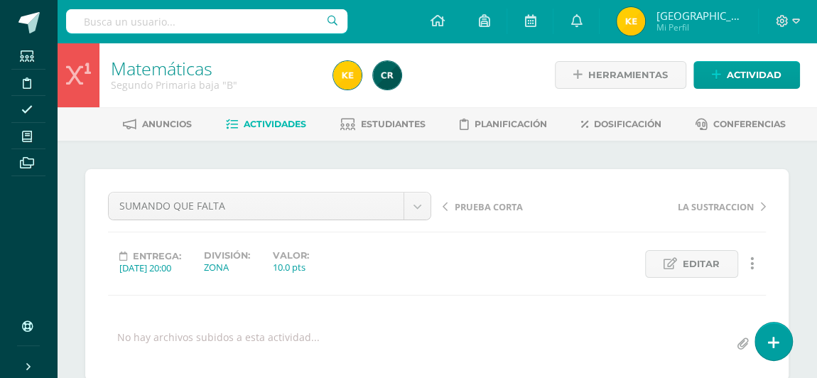
click at [258, 122] on span "Actividades" at bounding box center [275, 124] width 63 height 11
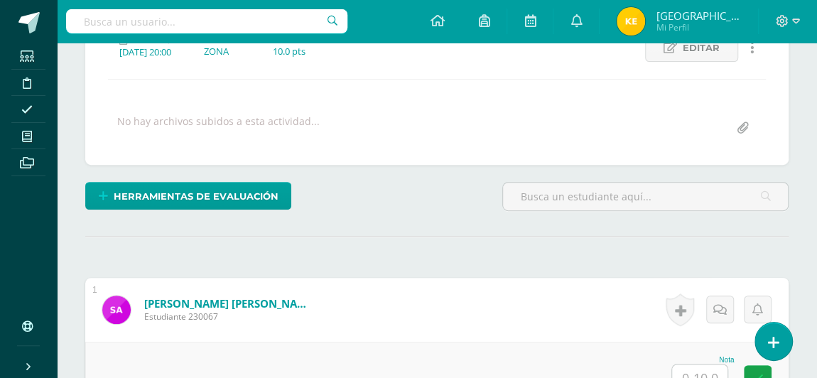
scroll to position [150, 0]
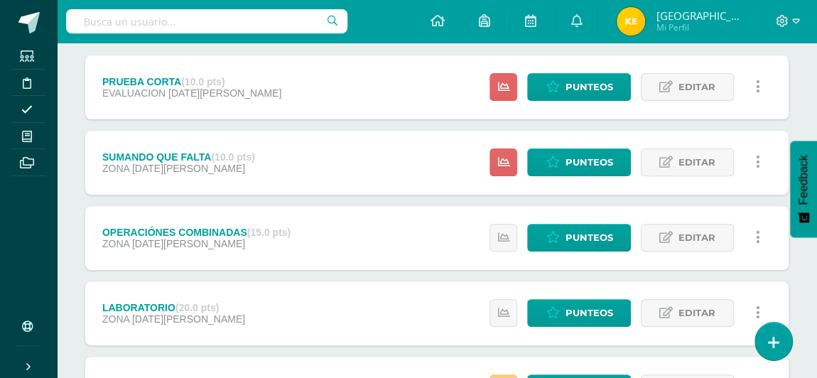
scroll to position [188, 0]
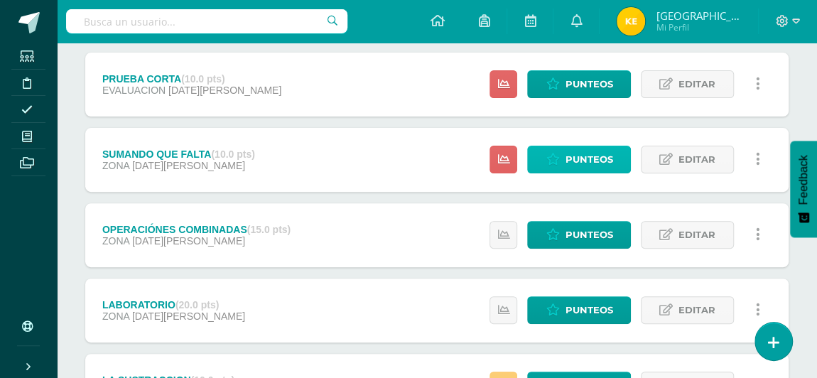
click at [567, 156] on span "Punteos" at bounding box center [589, 159] width 48 height 26
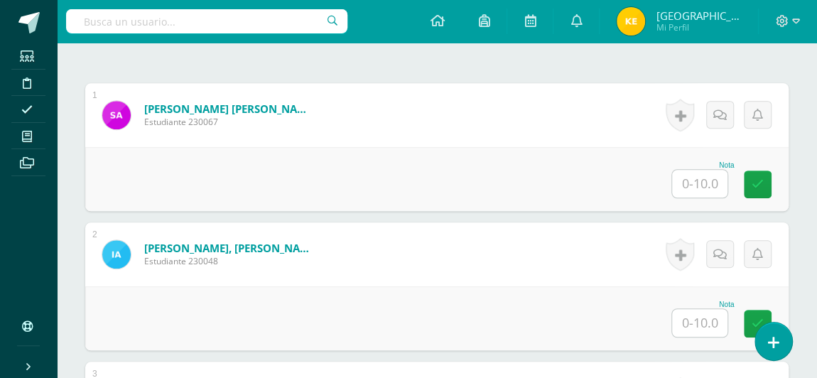
scroll to position [411, 0]
click at [699, 171] on input "text" at bounding box center [699, 184] width 55 height 28
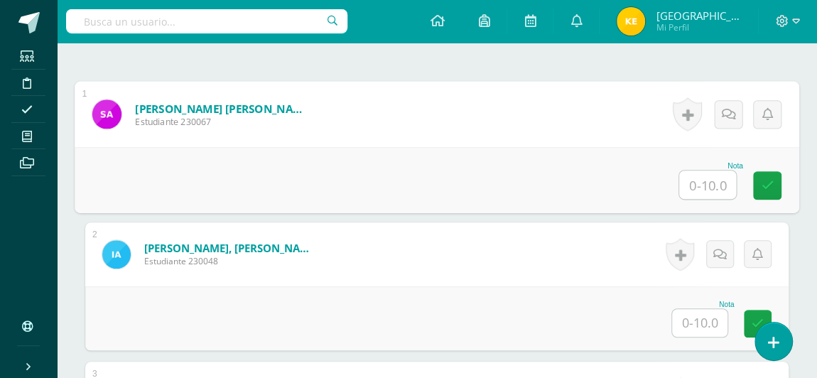
click at [129, 190] on div "Nota" at bounding box center [437, 180] width 725 height 66
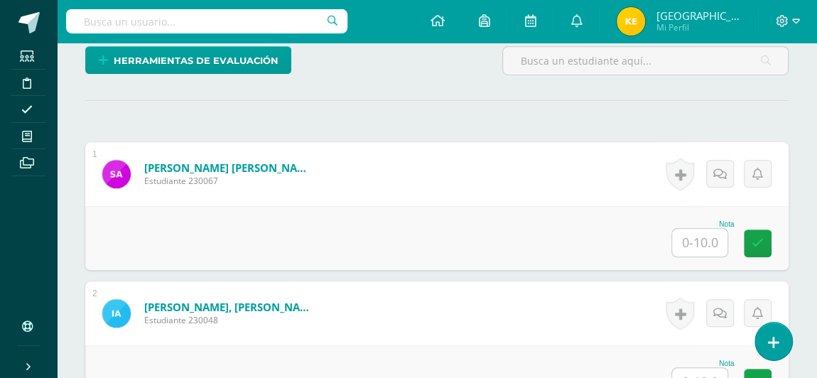
scroll to position [352, 0]
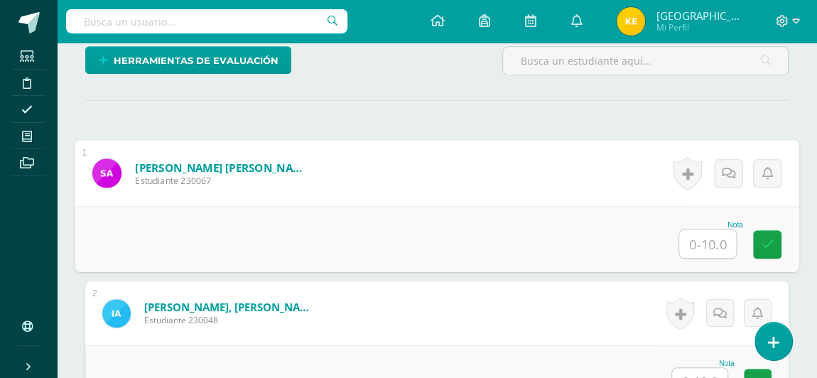
click at [705, 242] on input "text" at bounding box center [707, 243] width 57 height 28
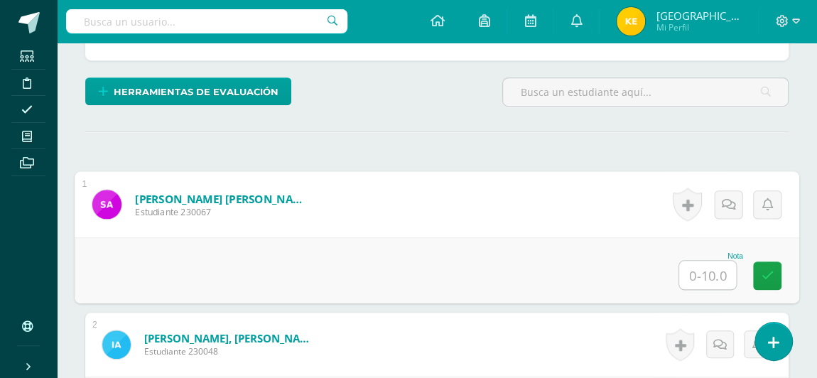
scroll to position [321, 0]
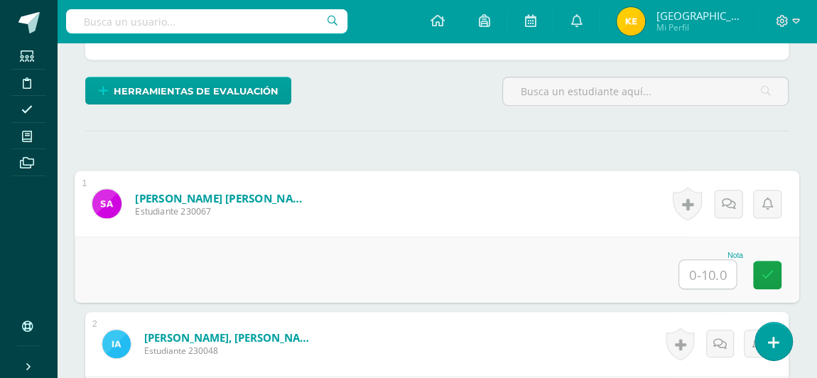
type input "1"
type input "8"
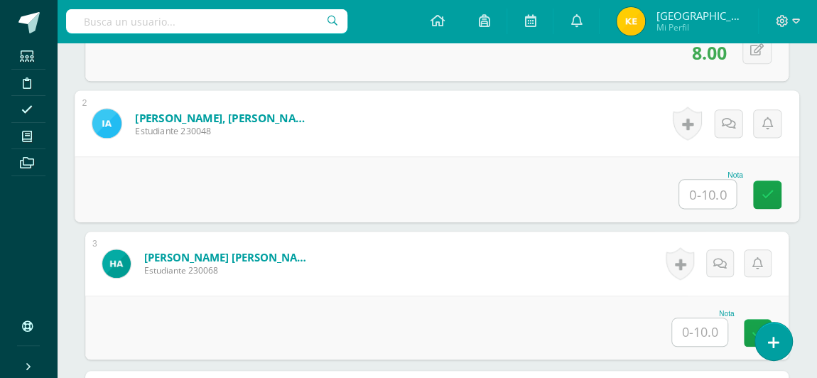
type input "7"
type input "8"
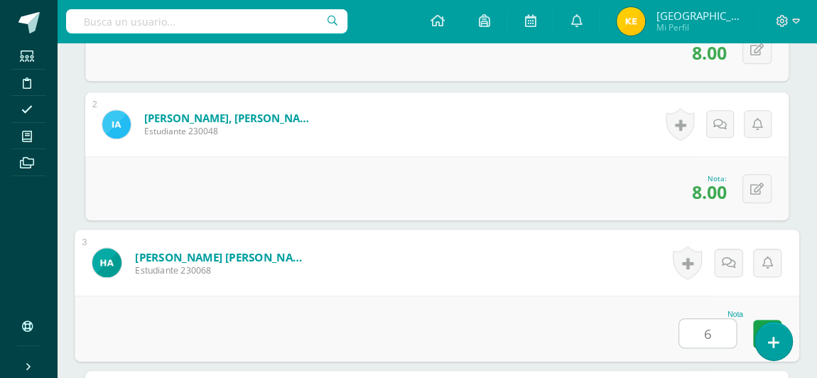
type input "6"
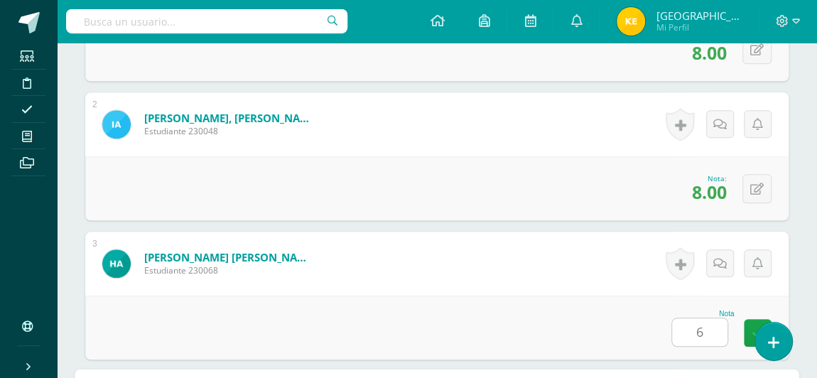
scroll to position [819, 0]
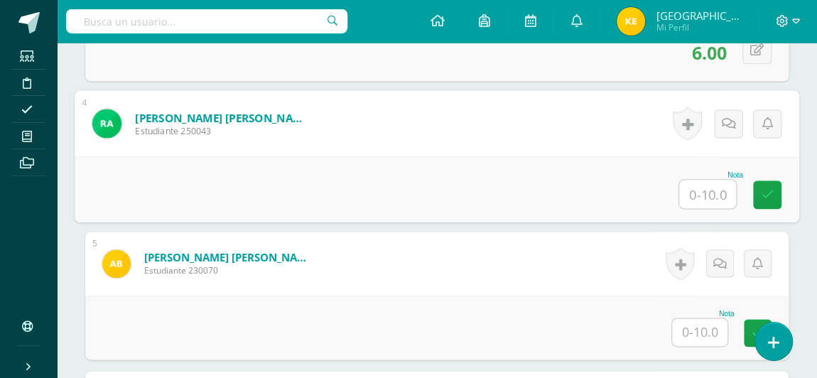
type input "5"
type input "6"
type input "7"
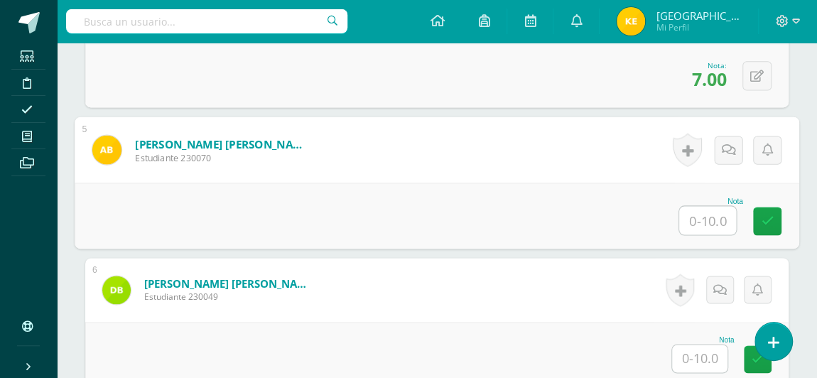
scroll to position [934, 0]
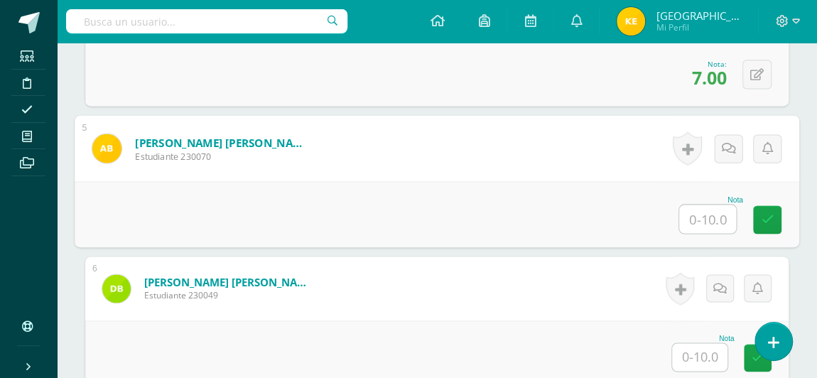
type input "8"
type input "9"
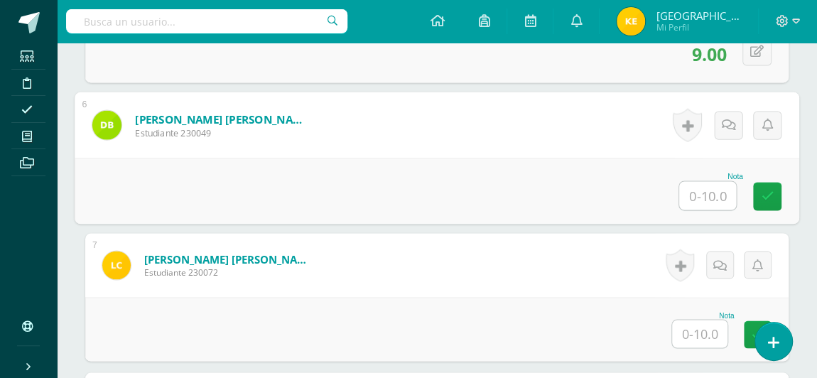
scroll to position [1093, 0]
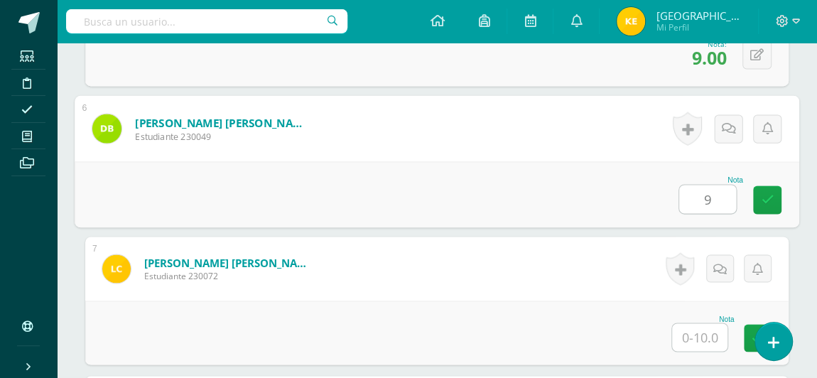
type input "9"
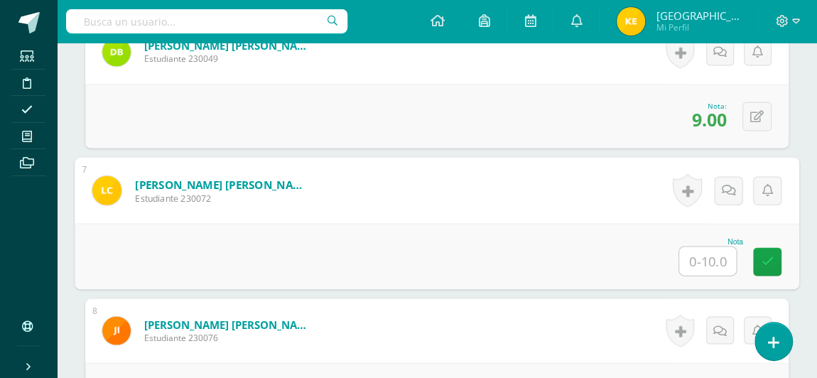
scroll to position [1172, 0]
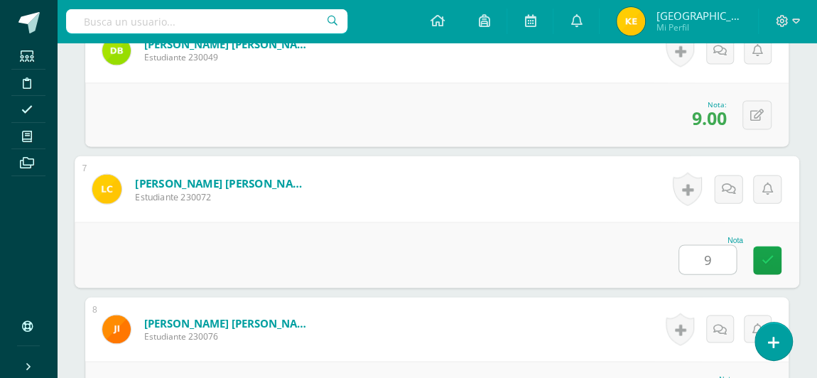
type input "9"
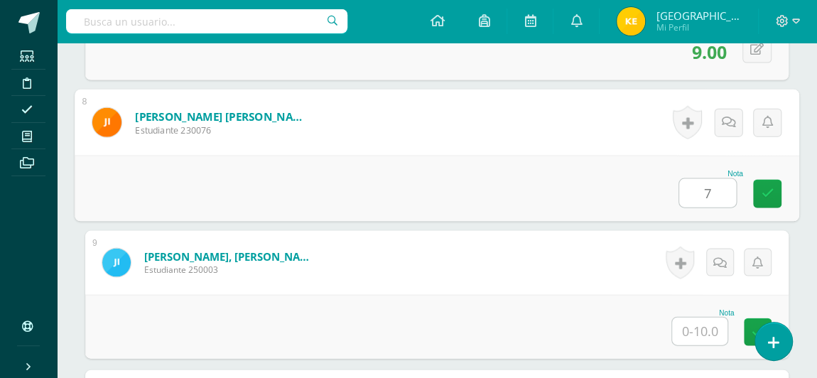
type input "7"
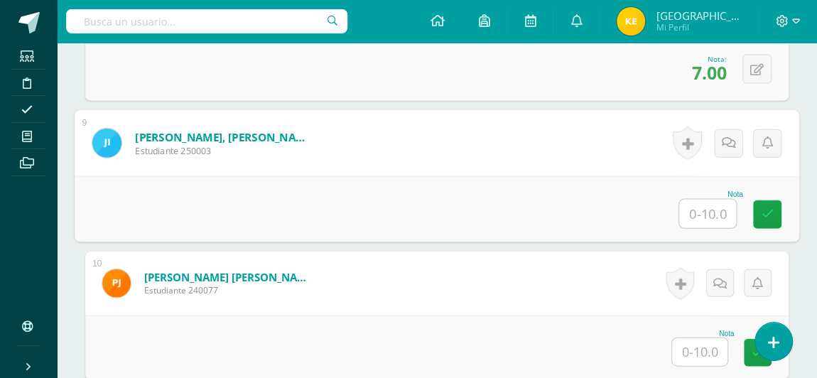
scroll to position [1502, 0]
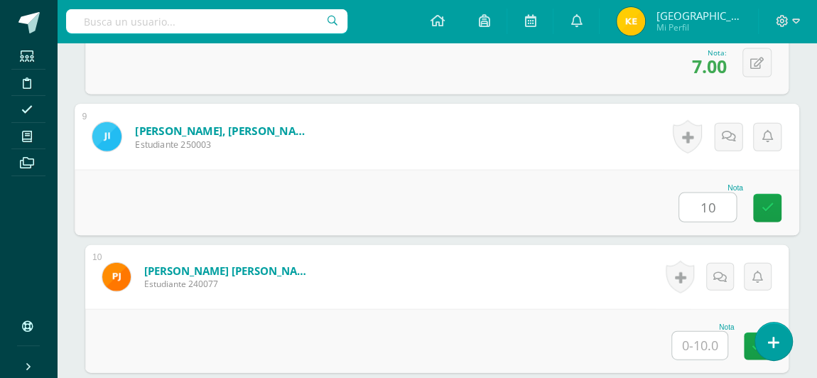
type input "10"
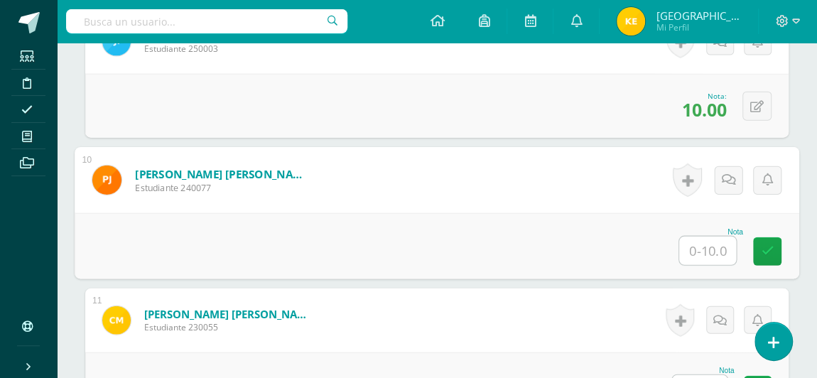
scroll to position [1604, 0]
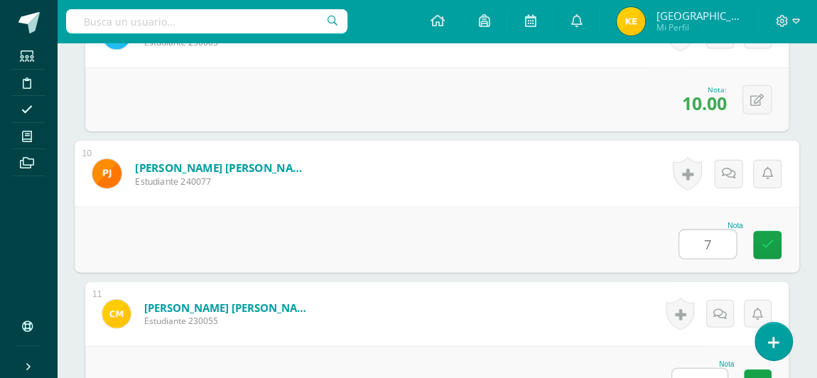
type input "7"
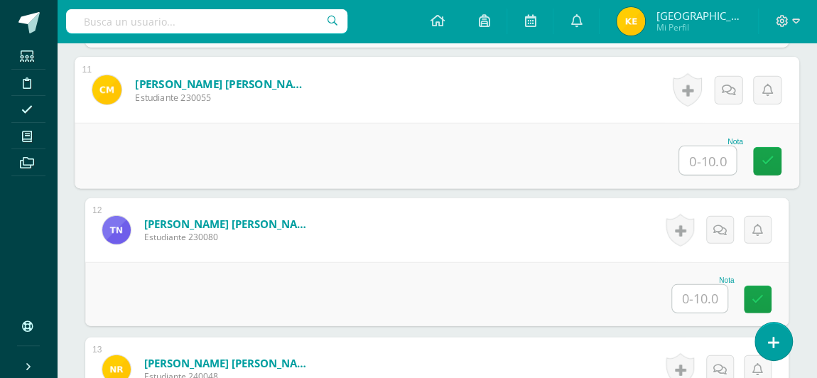
scroll to position [1829, 0]
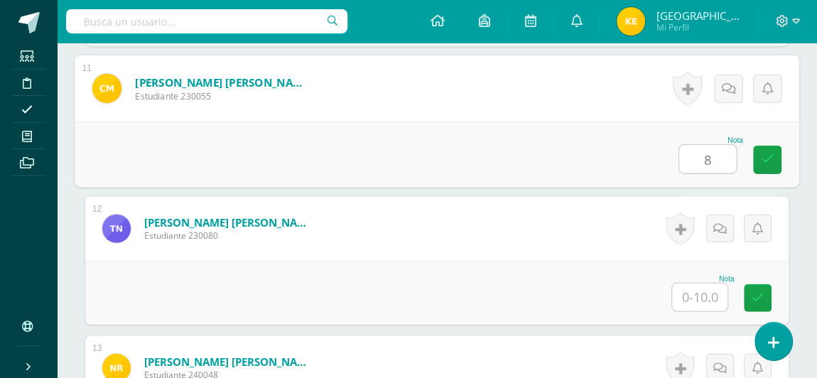
type input "8"
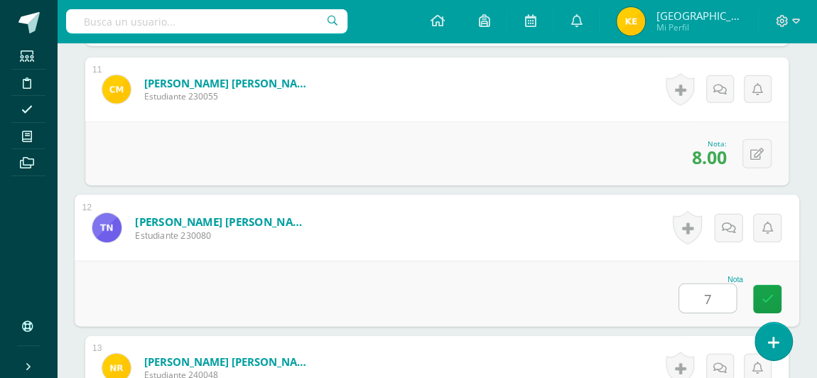
type input "7"
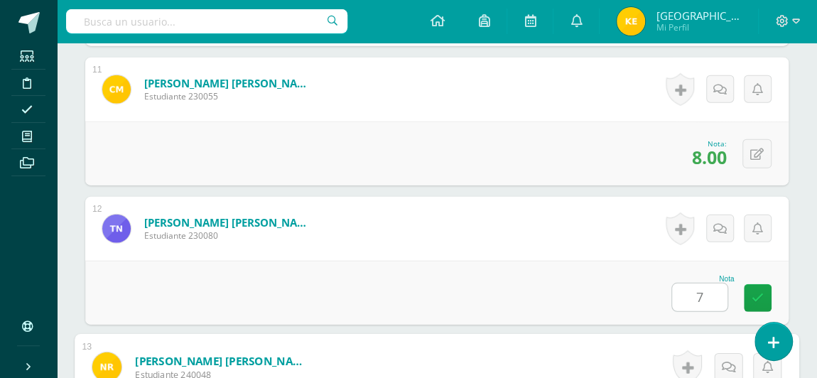
scroll to position [2073, 0]
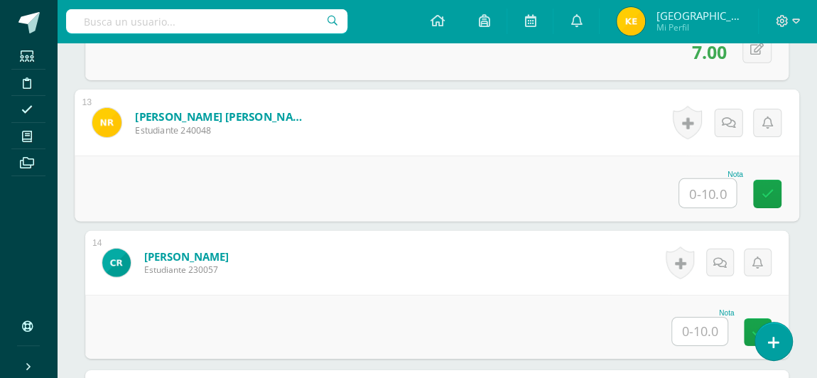
type input "9"
type input "8"
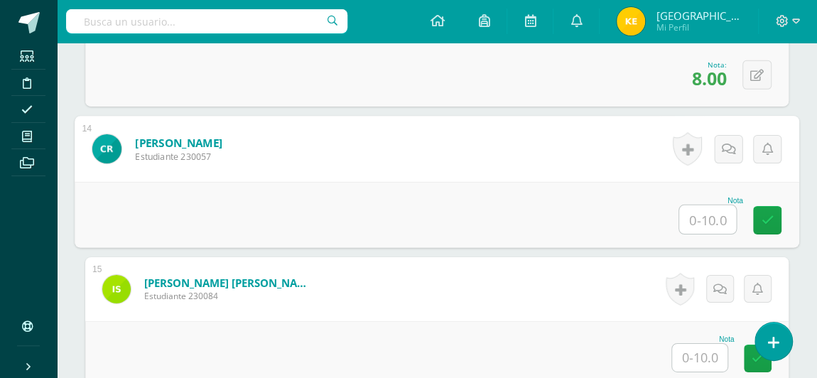
scroll to position [2187, 0]
type input "8"
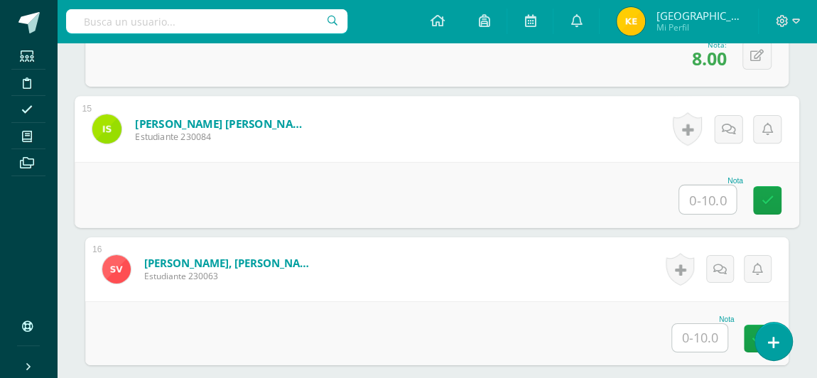
scroll to position [2349, 0]
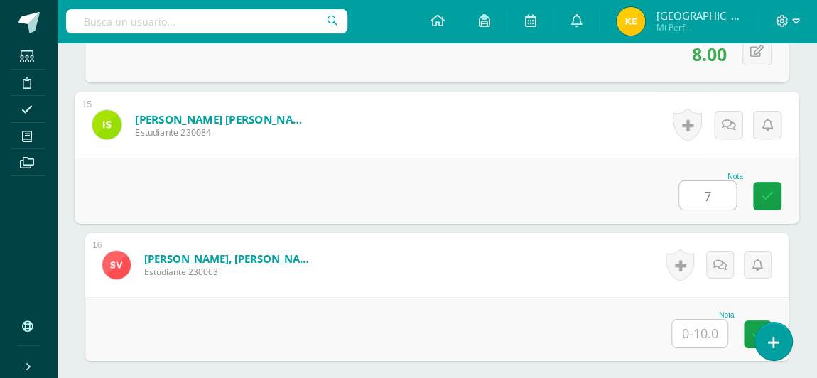
type input "7"
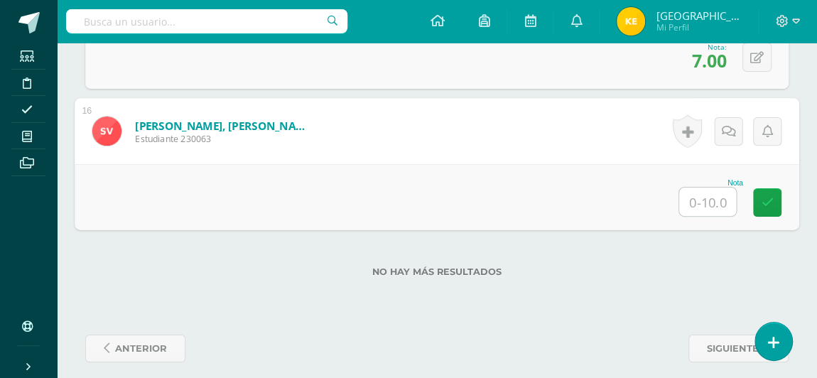
scroll to position [2483, 0]
type input "10"
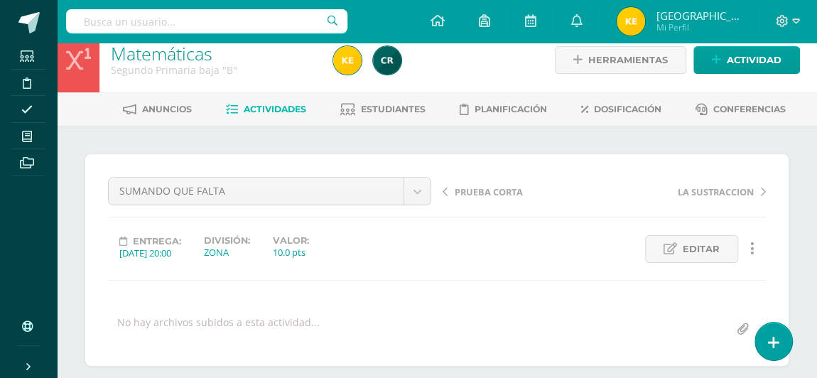
scroll to position [0, 0]
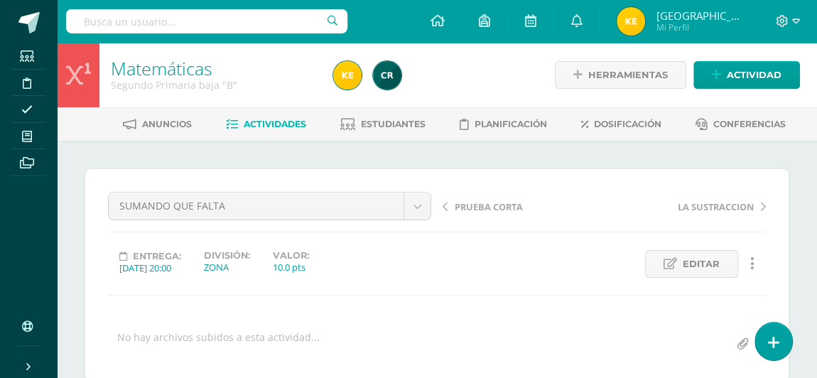
click at [277, 124] on span "Actividades" at bounding box center [275, 124] width 63 height 11
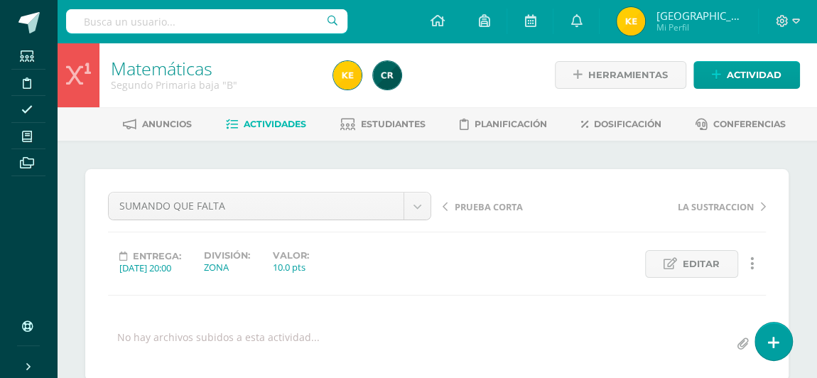
click at [277, 124] on span "Actividades" at bounding box center [275, 124] width 63 height 11
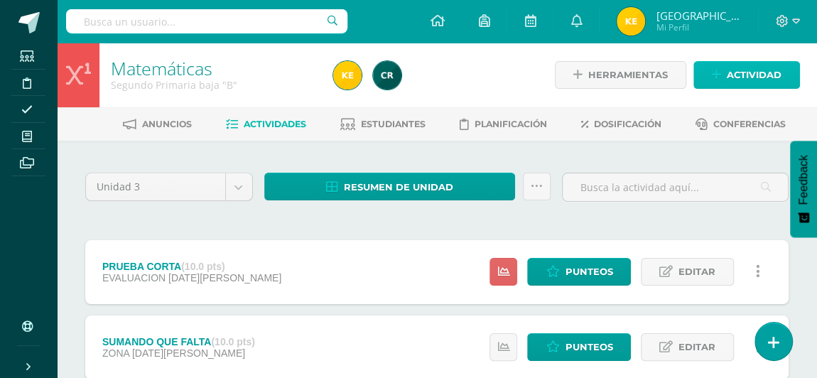
click at [743, 71] on span "Actividad" at bounding box center [754, 75] width 55 height 26
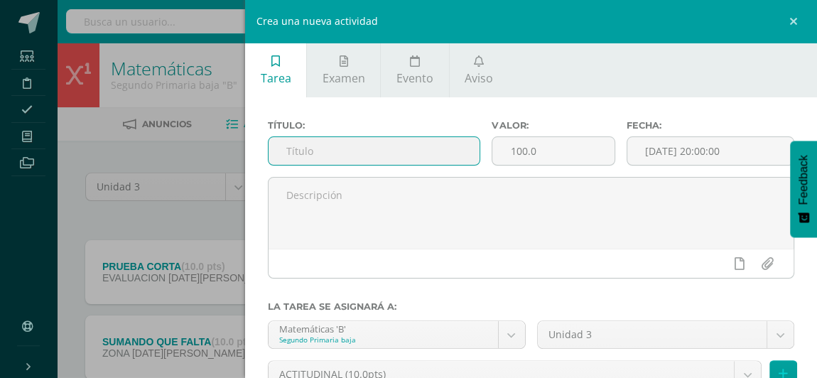
click at [291, 154] on input "text" at bounding box center [374, 151] width 211 height 28
type input "ACTITUDINAL"
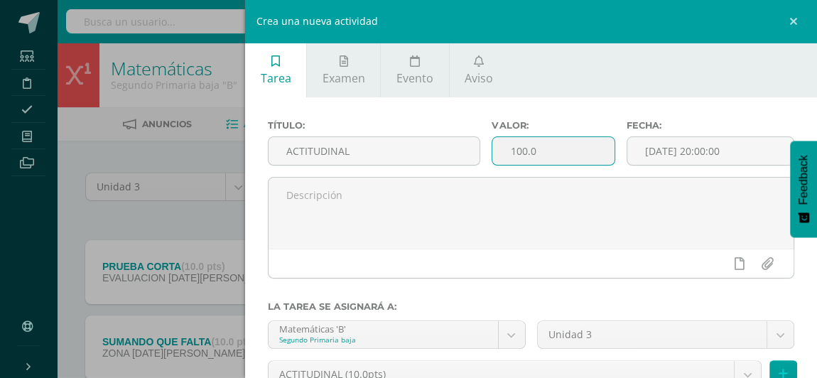
click at [557, 152] on input "100.0" at bounding box center [552, 151] width 121 height 28
type input "1"
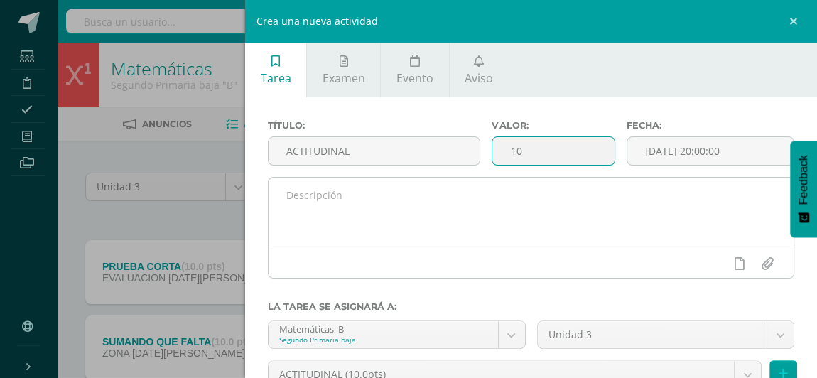
type input "10"
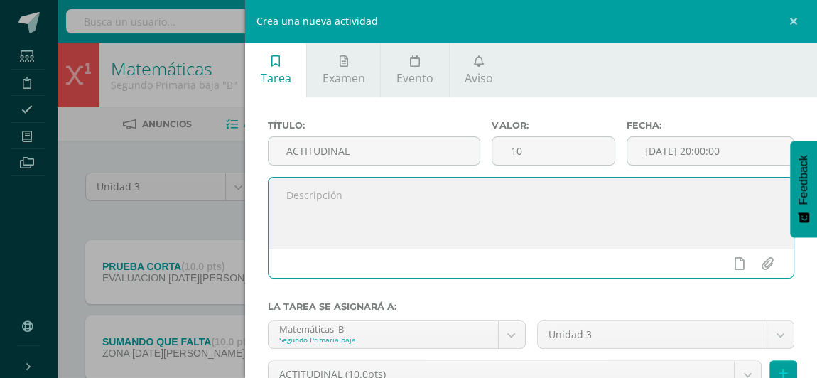
click at [342, 227] on textarea at bounding box center [531, 213] width 525 height 71
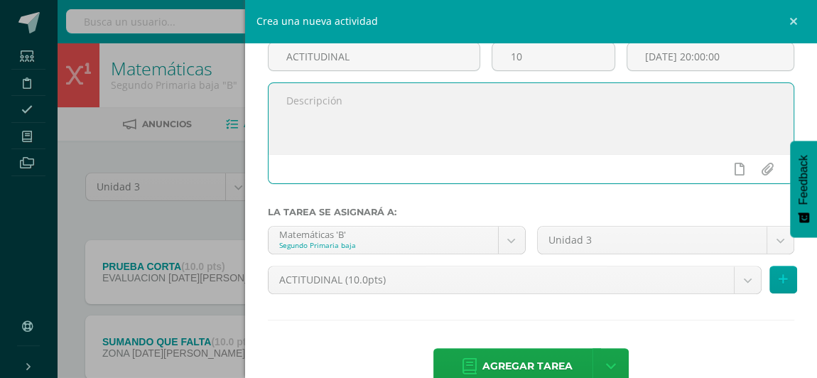
scroll to position [97, 0]
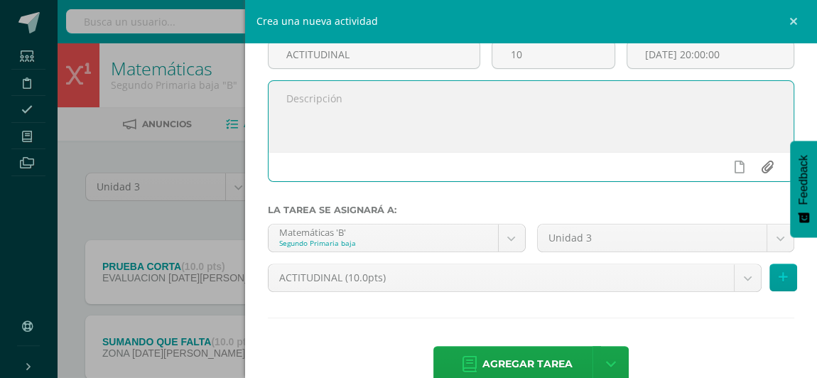
click at [755, 170] on input "file" at bounding box center [767, 166] width 28 height 27
type input "C:\fakepath\Aspectos Actitudinales (1).pdf"
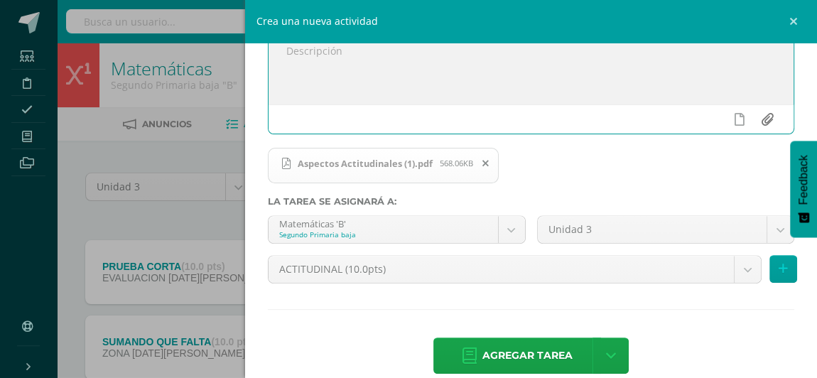
scroll to position [163, 0]
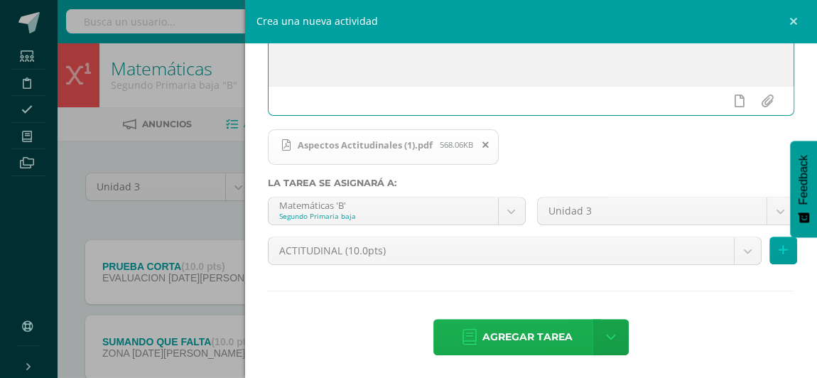
click at [513, 342] on span "Agregar tarea" at bounding box center [527, 337] width 90 height 35
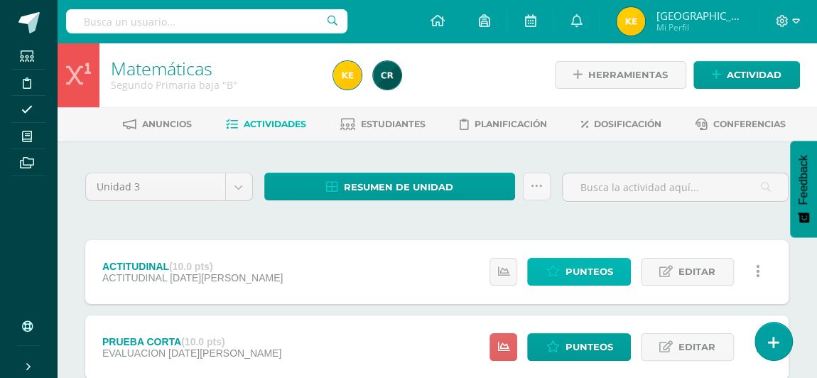
click at [573, 279] on span "Punteos" at bounding box center [589, 272] width 48 height 26
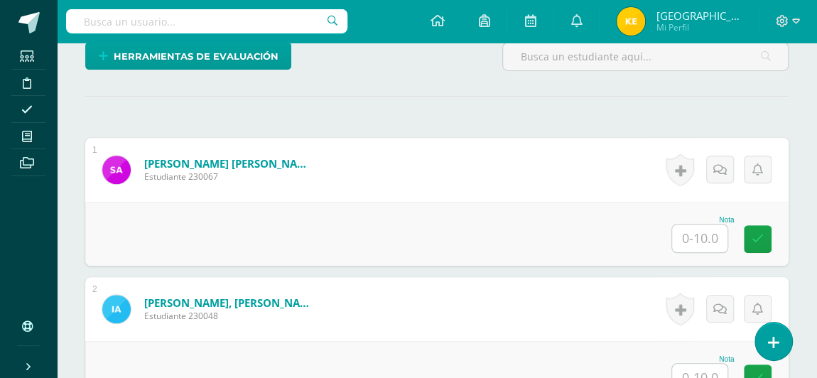
scroll to position [357, 0]
click at [691, 235] on input "text" at bounding box center [699, 238] width 55 height 28
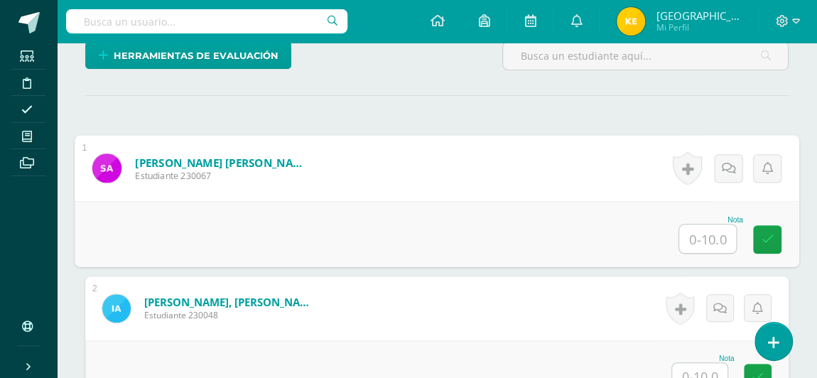
click at [694, 234] on input "text" at bounding box center [707, 238] width 57 height 28
type input "10"
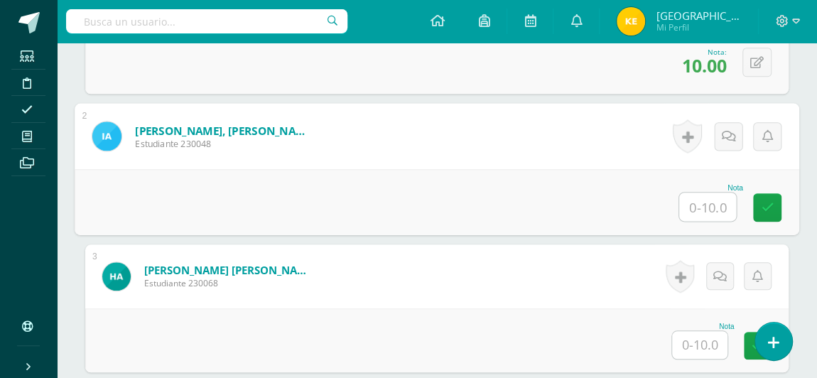
scroll to position [532, 0]
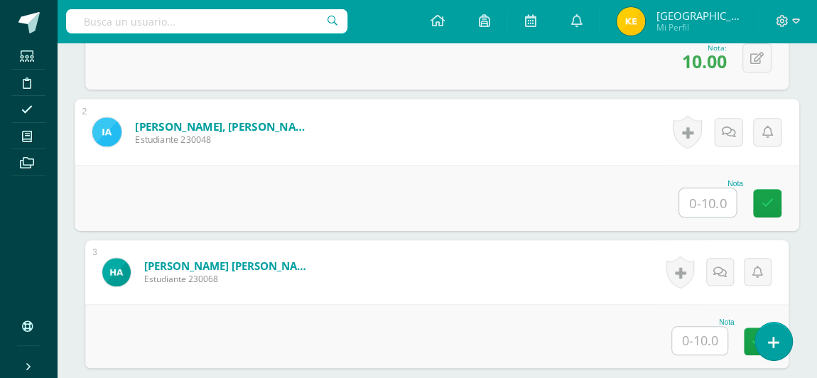
type input "1"
type input "7"
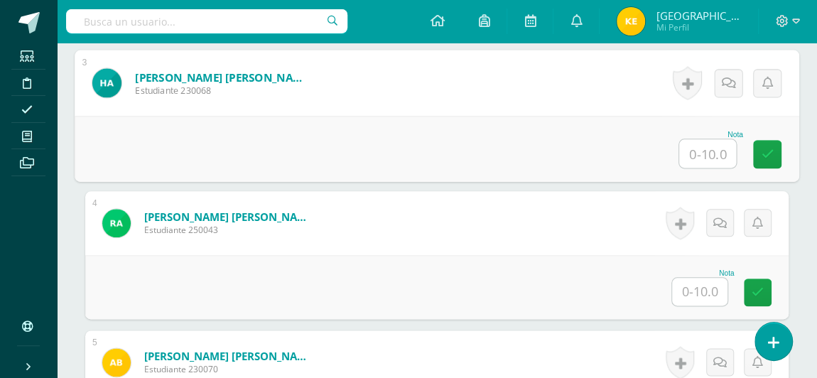
scroll to position [721, 0]
type input "6"
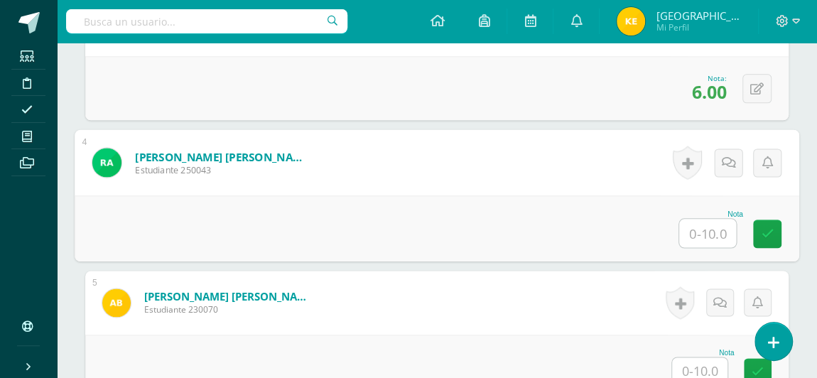
scroll to position [795, 0]
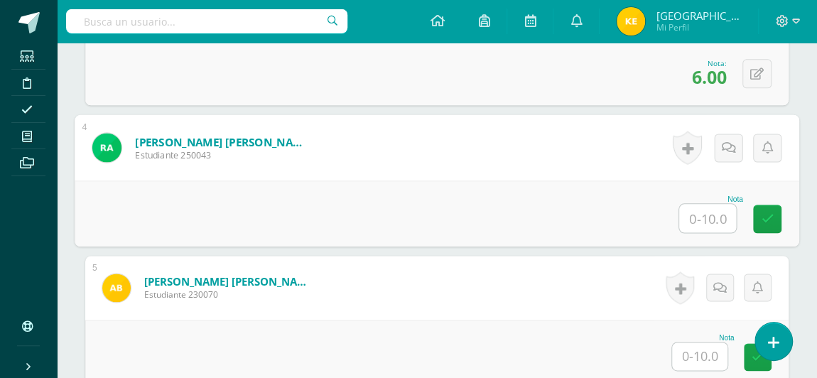
type input "8"
type input "10"
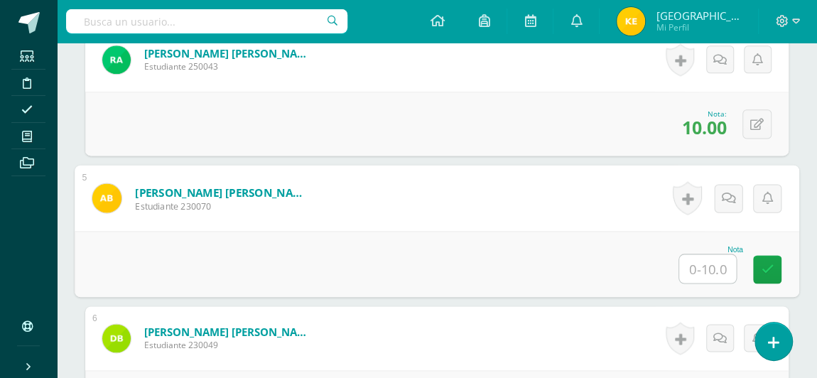
scroll to position [946, 0]
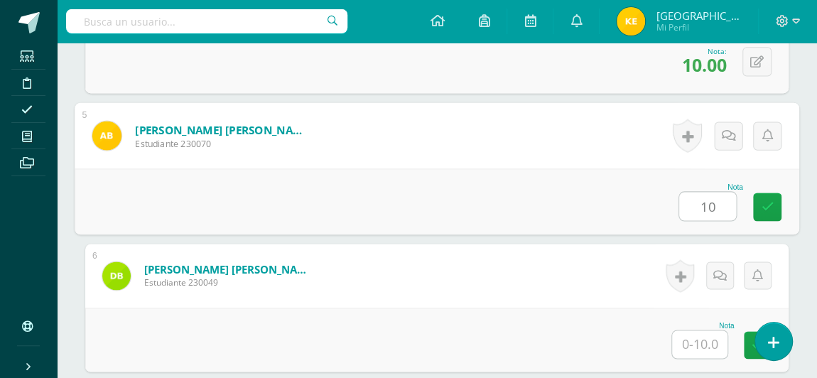
type input "10"
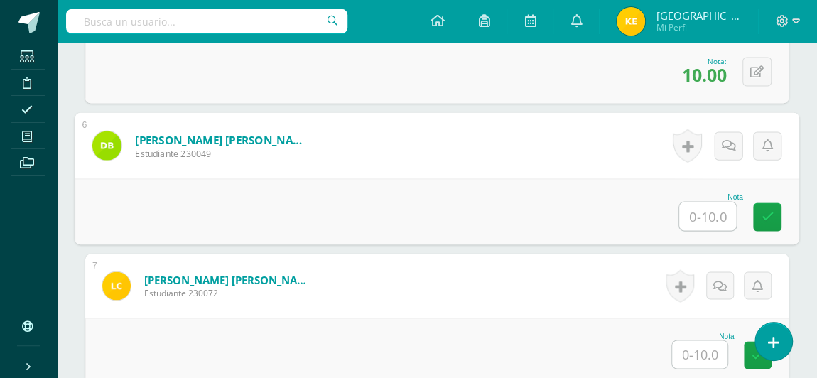
scroll to position [1076, 0]
type input "9"
type input "10"
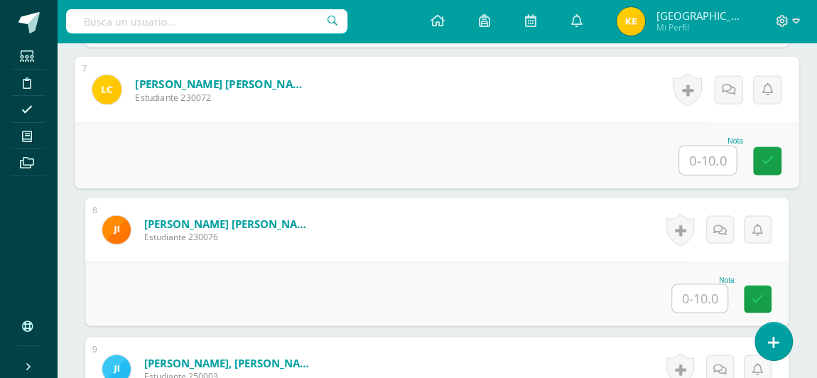
scroll to position [1274, 0]
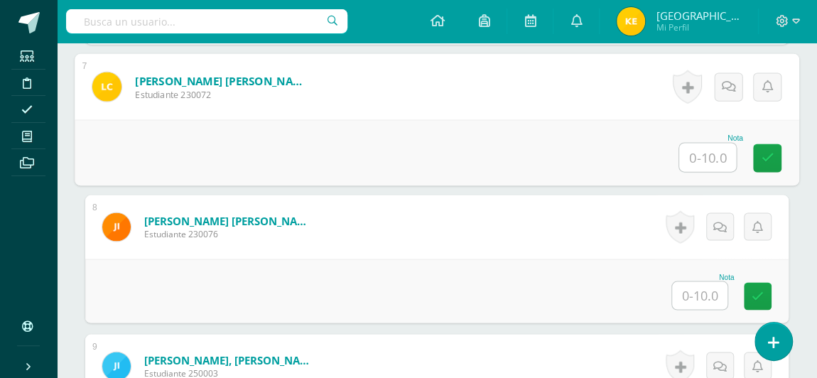
type input "8"
type input "10"
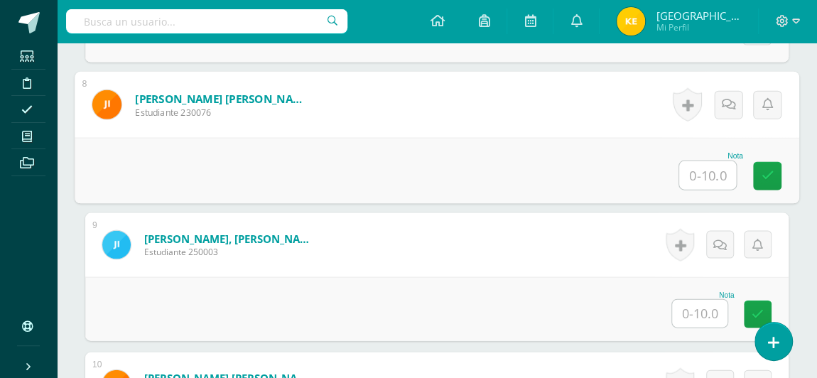
scroll to position [1397, 0]
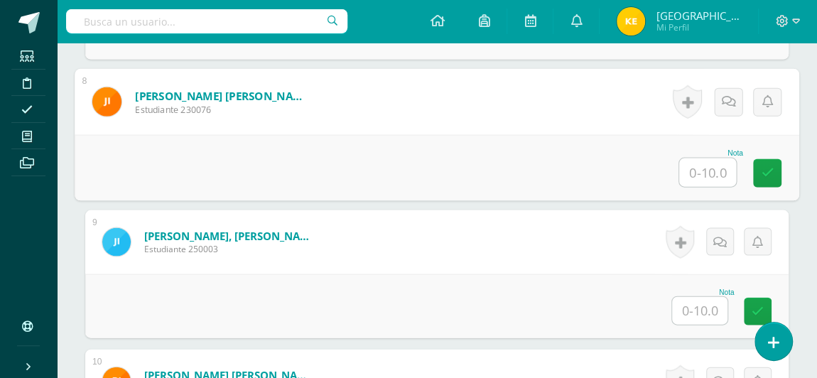
type input "1"
type input "9"
type input "7"
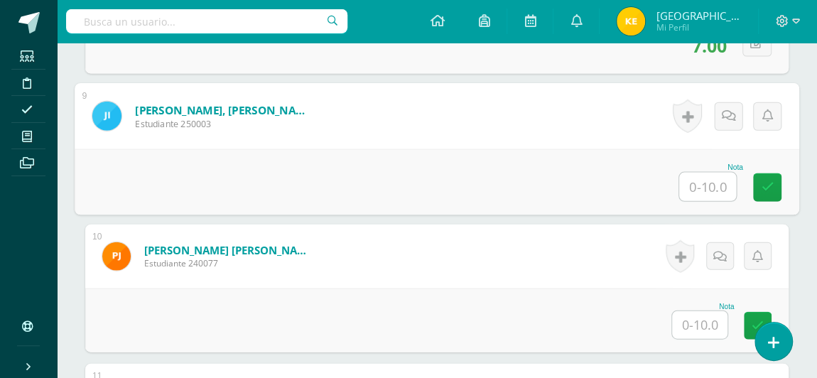
scroll to position [1532, 0]
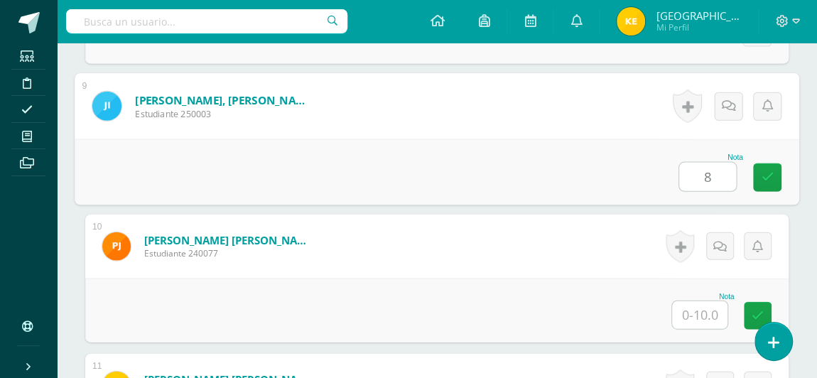
type input "8"
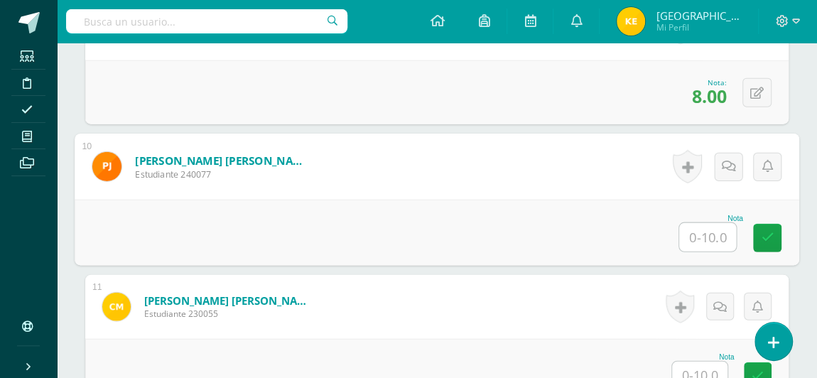
scroll to position [1628, 0]
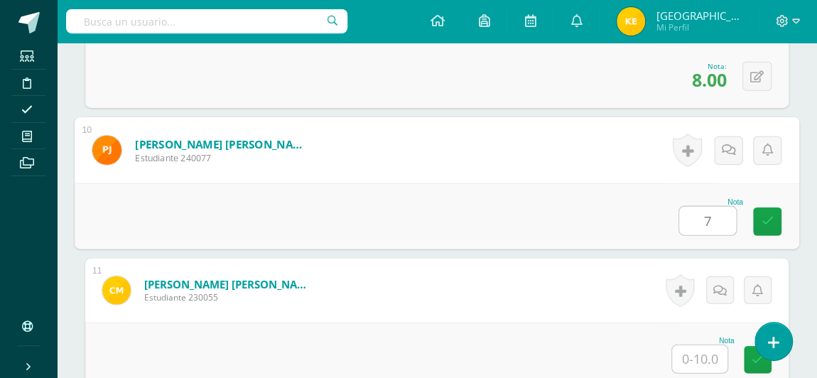
type input "7"
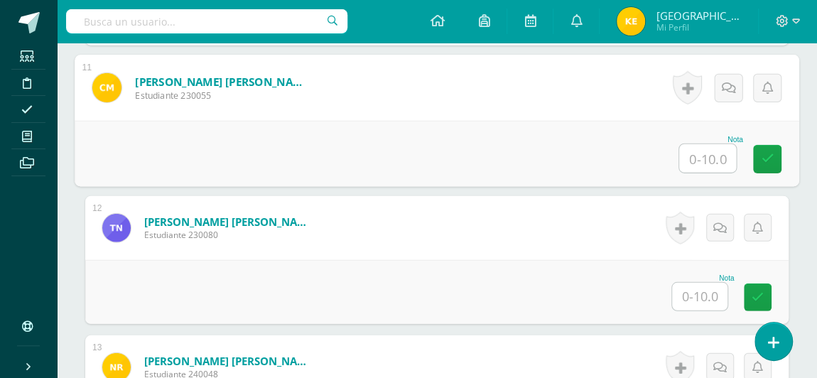
scroll to position [1831, 0]
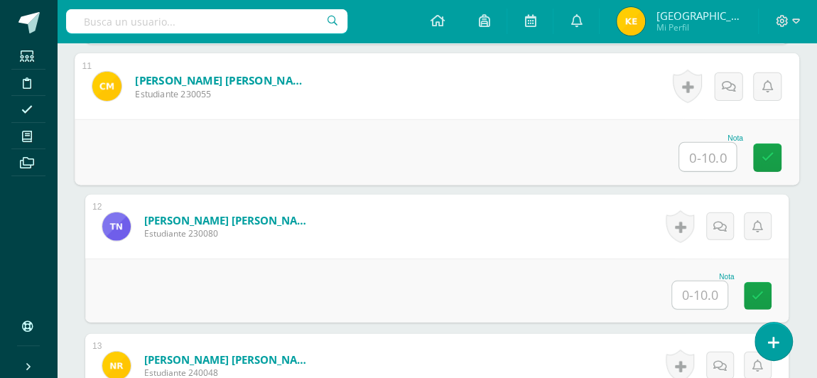
type input "8"
type input "7"
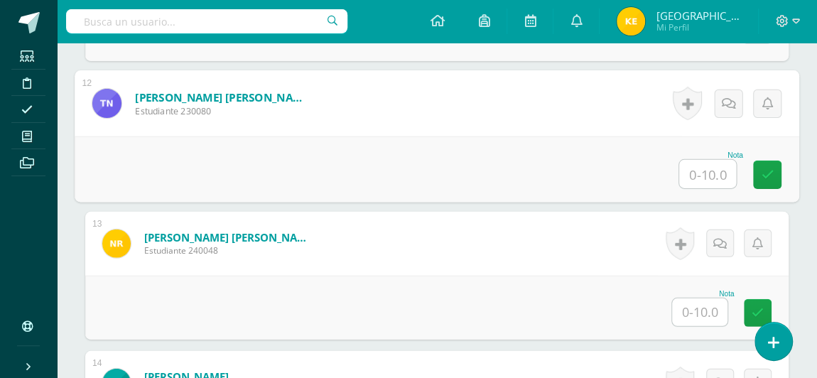
scroll to position [1956, 0]
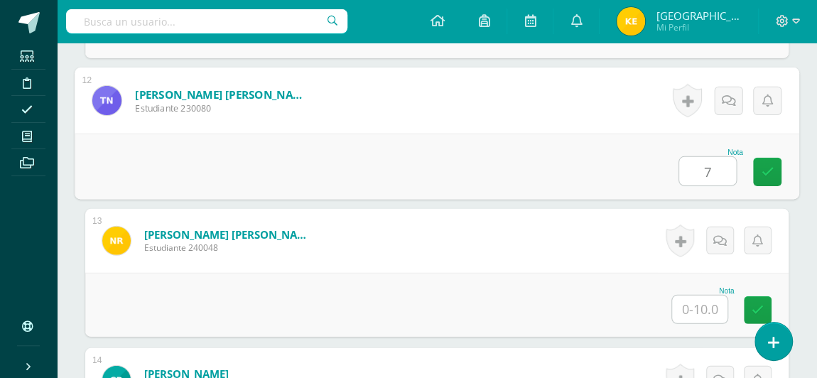
type input "7"
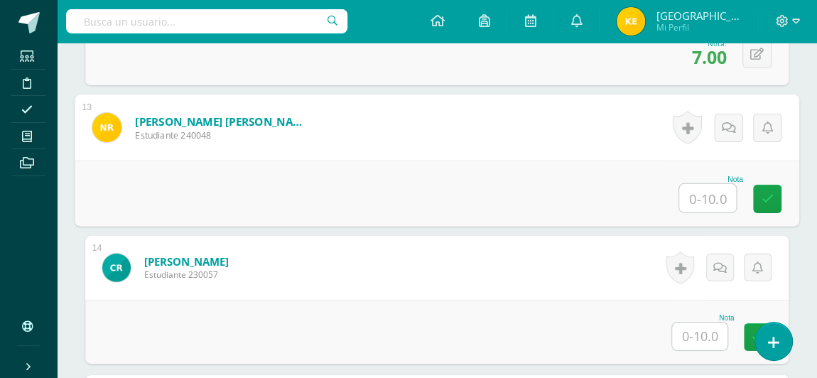
scroll to position [2069, 0]
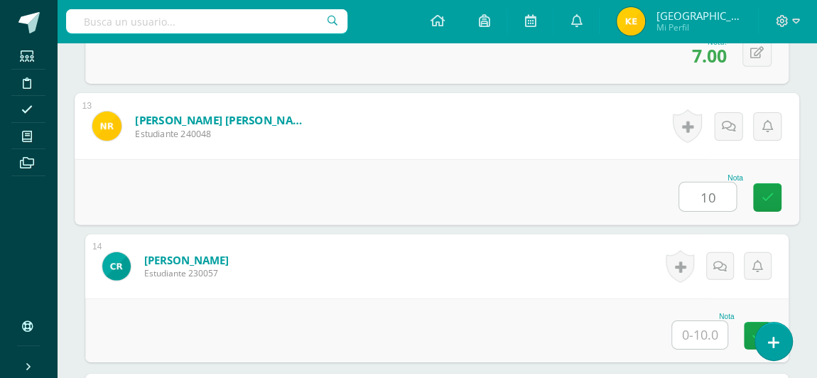
type input "10"
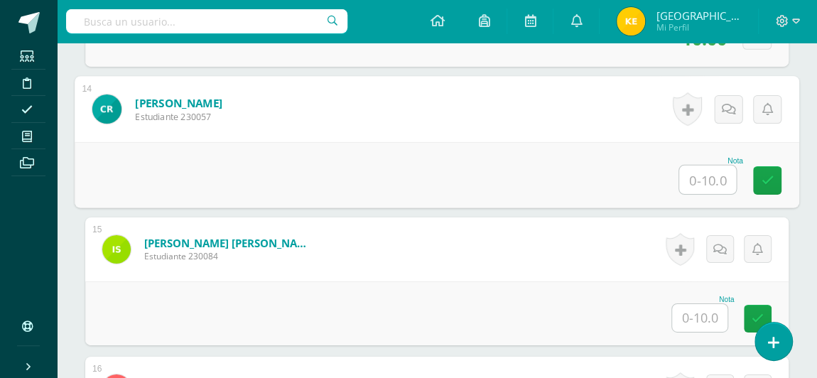
scroll to position [2227, 0]
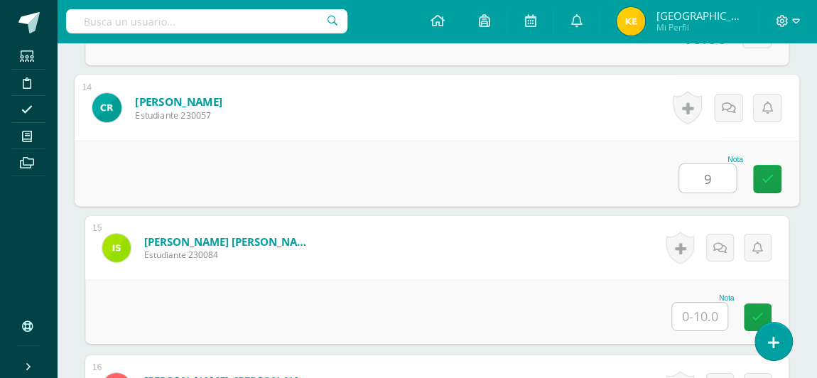
type input "9"
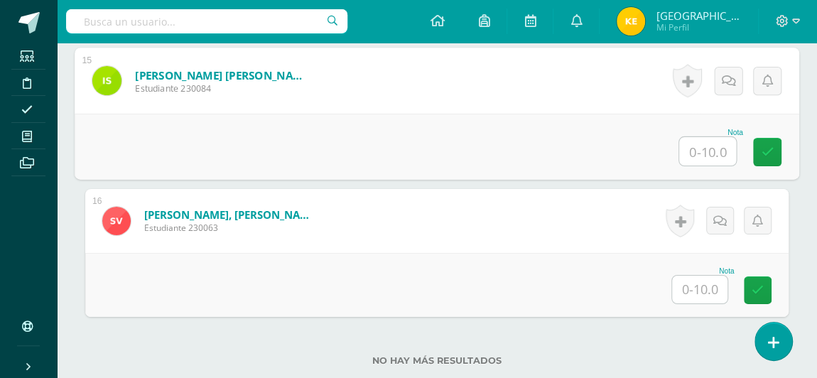
scroll to position [2396, 0]
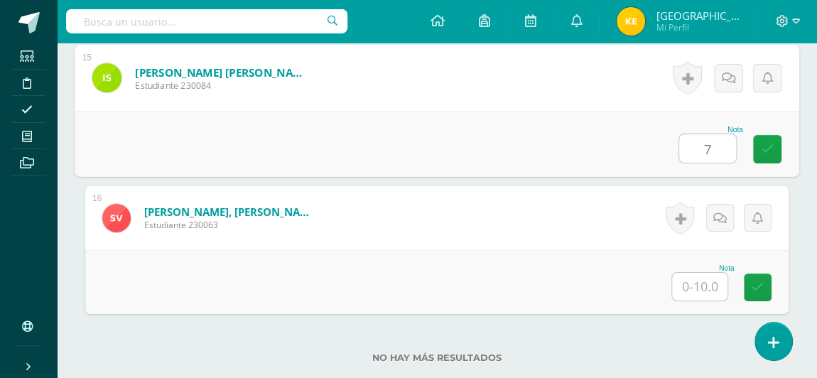
type input "7"
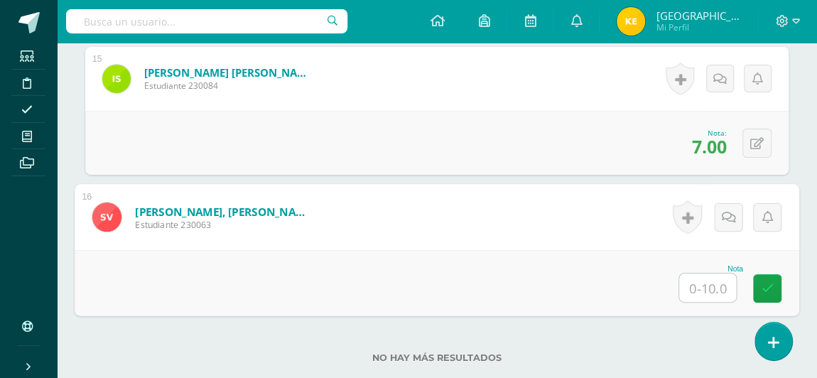
type input "8"
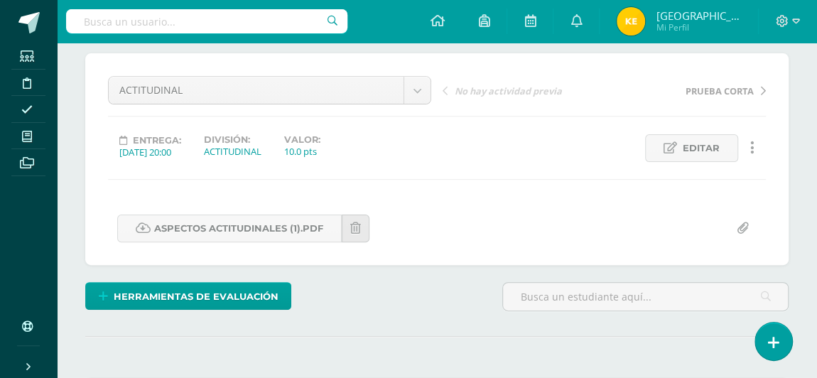
scroll to position [0, 0]
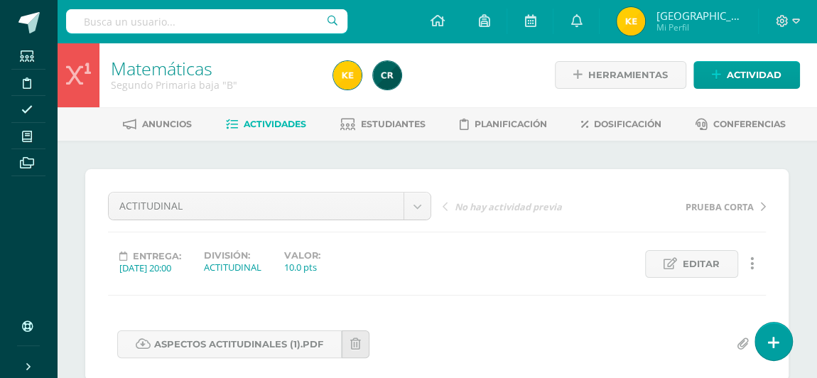
click at [261, 123] on span "Actividades" at bounding box center [275, 124] width 63 height 11
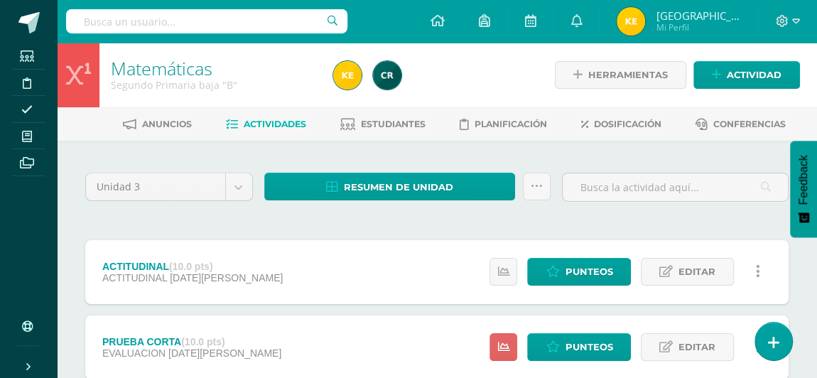
click at [324, 54] on div "Matemáticas Segundo Primaria baja "B"" at bounding box center [213, 75] width 228 height 65
click at [748, 198] on input "text" at bounding box center [675, 187] width 225 height 28
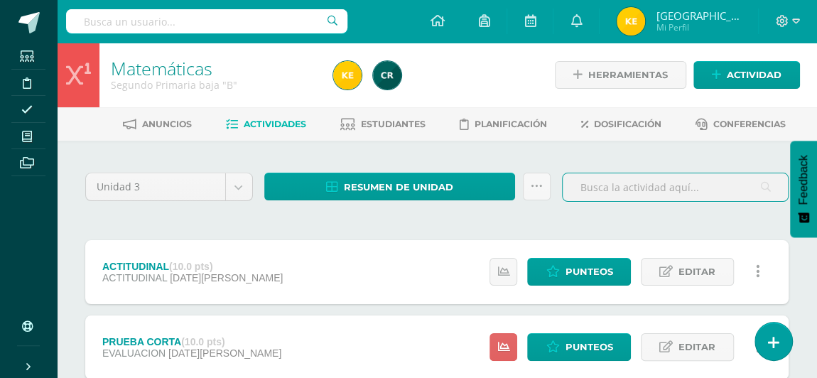
click at [660, 185] on input "text" at bounding box center [675, 187] width 225 height 28
click at [556, 203] on div at bounding box center [675, 193] width 238 height 40
click at [568, 204] on div at bounding box center [675, 193] width 238 height 40
drag, startPoint x: 568, startPoint y: 204, endPoint x: 513, endPoint y: 214, distance: 56.3
